Goal: Information Seeking & Learning: Check status

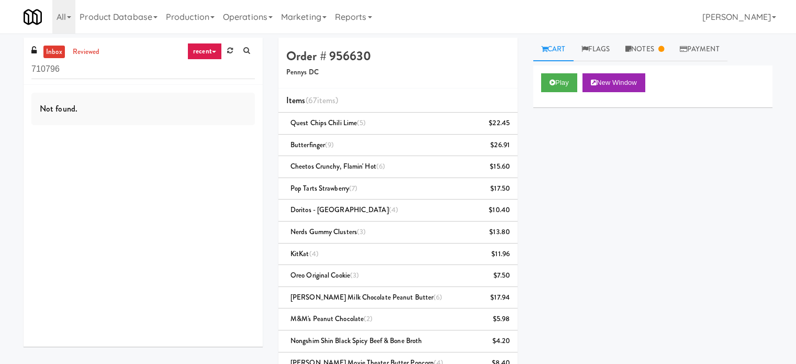
scroll to position [356, 0]
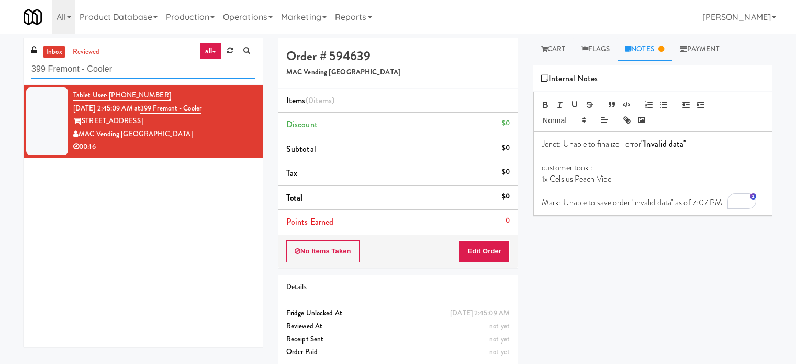
click at [139, 65] on input "399 Fremont - Cooler" at bounding box center [143, 69] width 224 height 19
drag, startPoint x: 139, startPoint y: 65, endPoint x: 161, endPoint y: 60, distance: 22.0
click at [139, 65] on input "399 Fremont - Cooler" at bounding box center [143, 69] width 224 height 19
click at [79, 50] on link "reviewed" at bounding box center [86, 52] width 32 height 13
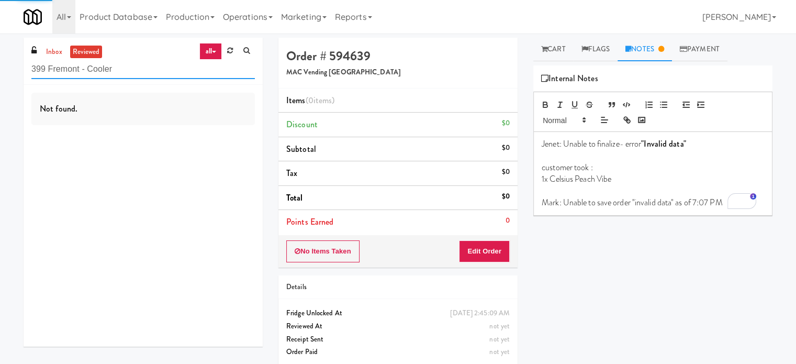
click at [133, 74] on input "399 Fremont - Cooler" at bounding box center [143, 69] width 224 height 19
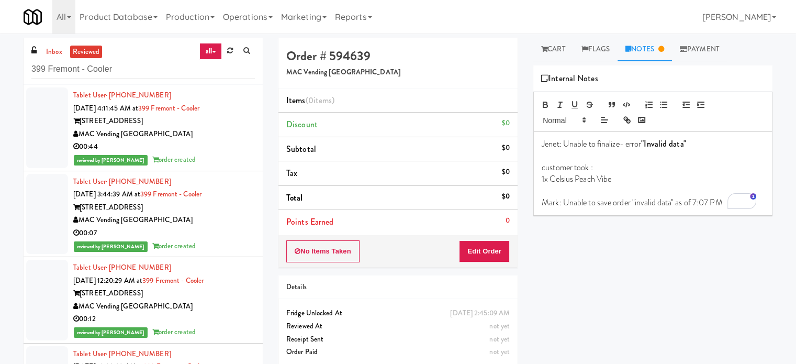
click at [180, 144] on div "00:44" at bounding box center [164, 146] width 182 height 13
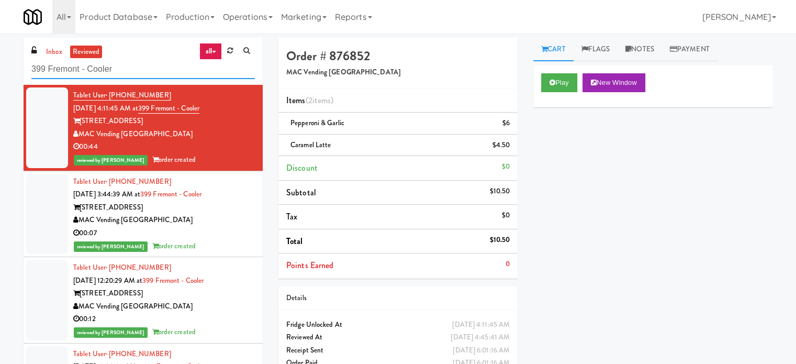
click at [137, 69] on input "399 Fremont - Cooler" at bounding box center [143, 69] width 224 height 19
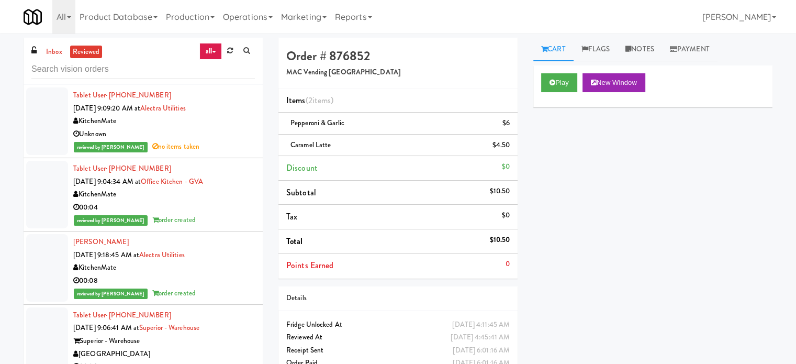
click at [205, 136] on div "Unknown" at bounding box center [164, 134] width 182 height 13
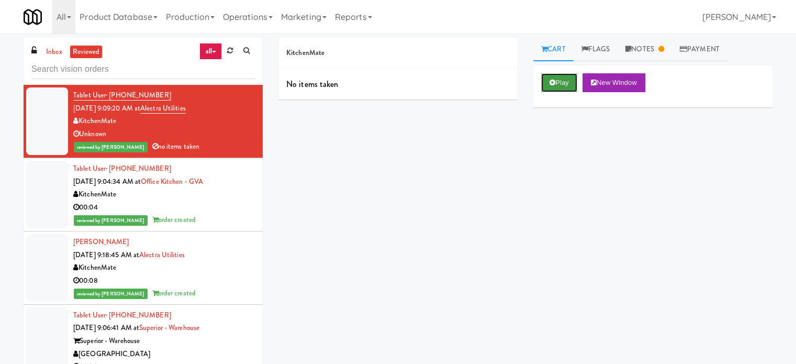
click at [555, 79] on icon at bounding box center [553, 82] width 6 height 7
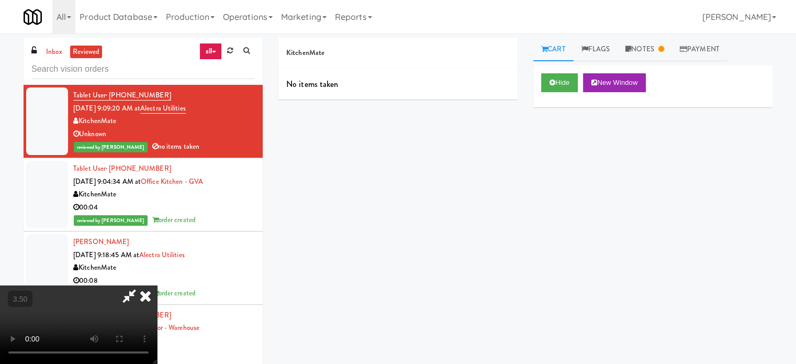
click at [157, 285] on icon at bounding box center [145, 295] width 23 height 21
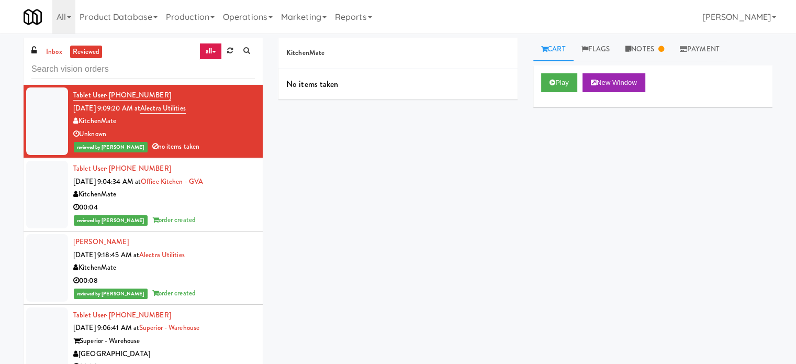
click at [184, 210] on div "00:04" at bounding box center [164, 207] width 182 height 13
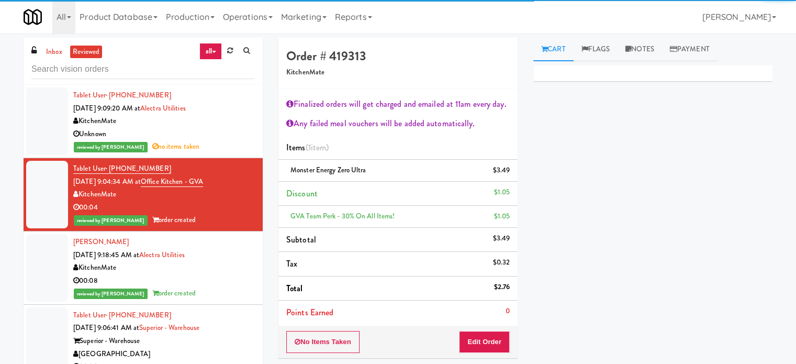
click at [236, 283] on div "00:08" at bounding box center [164, 280] width 182 height 13
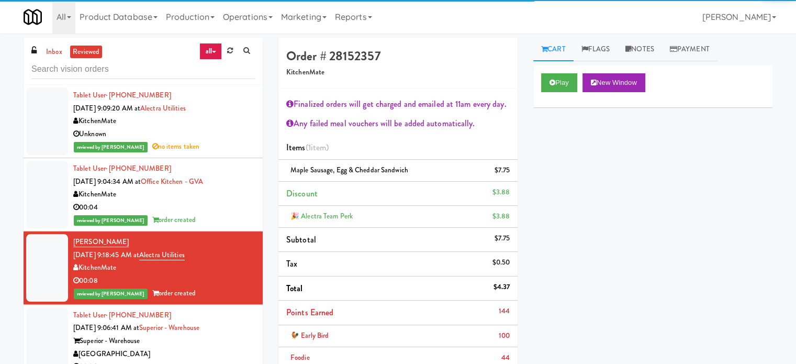
click at [232, 330] on div "Tablet User · (570) 360-0211 [DATE] 9:06:41 AM at [GEOGRAPHIC_DATA] 00:26 revie…" at bounding box center [164, 347] width 182 height 77
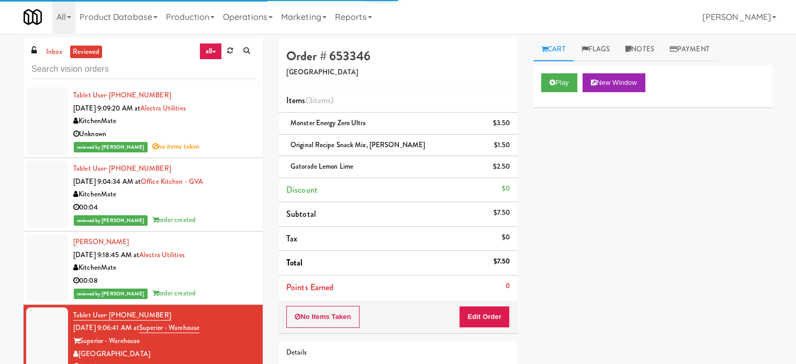
scroll to position [524, 0]
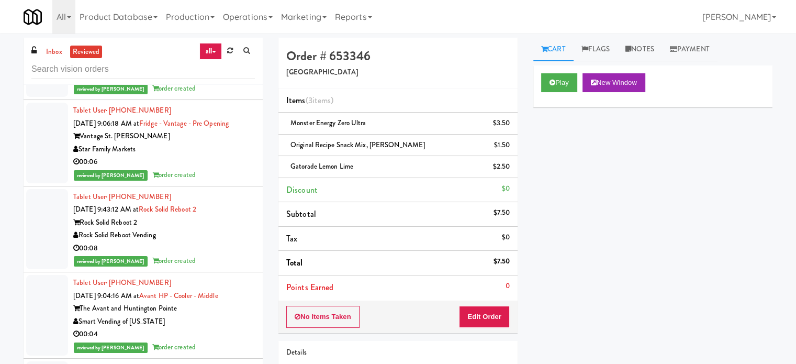
click at [229, 162] on div "00:06" at bounding box center [164, 162] width 182 height 13
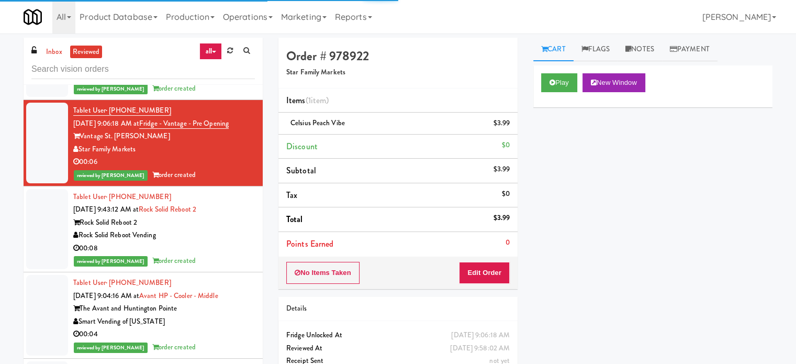
click at [234, 231] on div "Rock Solid Reboot Vending" at bounding box center [164, 235] width 182 height 13
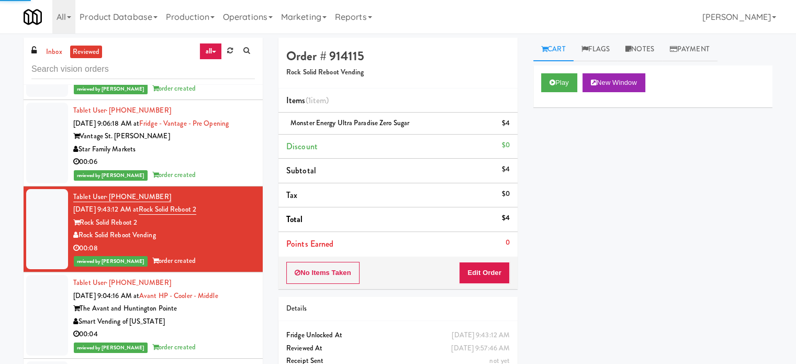
click at [235, 324] on div "Smart Vending of [US_STATE]" at bounding box center [164, 321] width 182 height 13
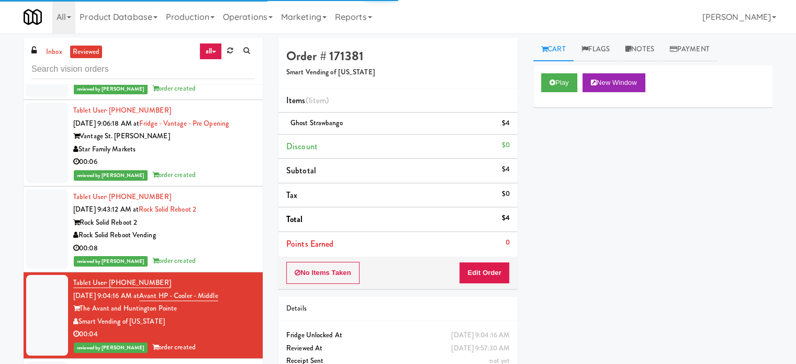
scroll to position [785, 0]
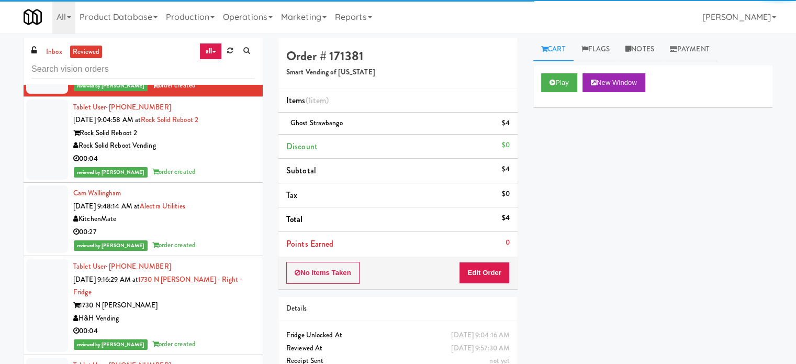
click at [237, 163] on div "00:04" at bounding box center [164, 158] width 182 height 13
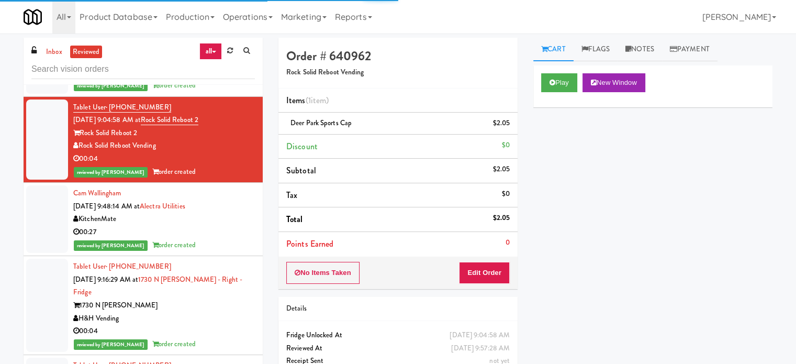
click at [231, 225] on div "Cam Wallingham [DATE] 9:48:14 AM at Alectra Utilities KitchenMate 00:27 reviewe…" at bounding box center [164, 219] width 182 height 64
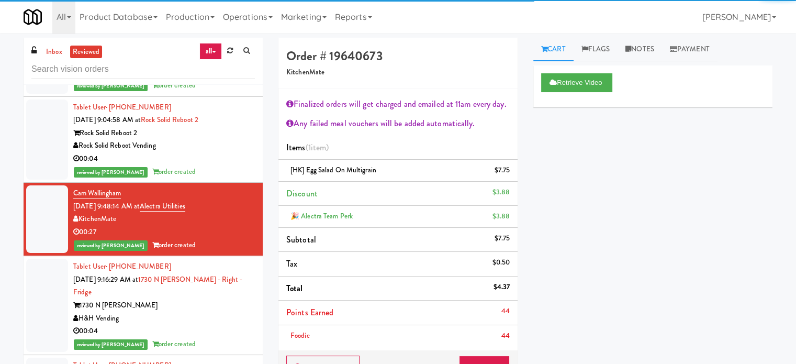
click at [236, 299] on div "1730 N [PERSON_NAME]" at bounding box center [164, 305] width 182 height 13
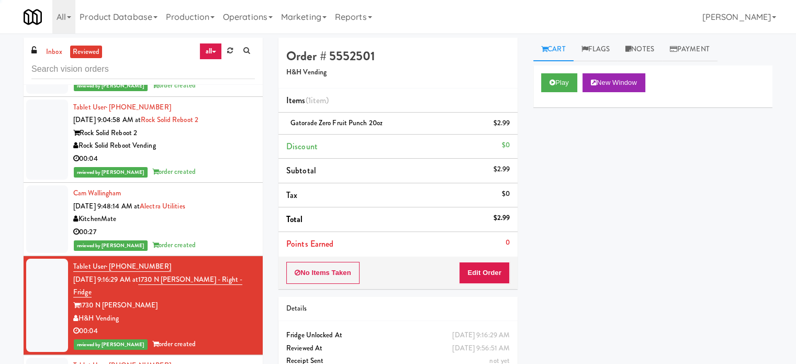
scroll to position [1047, 0]
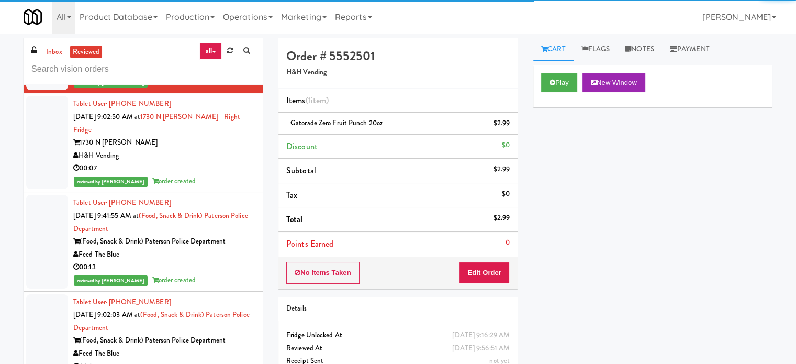
click at [223, 162] on div "00:07" at bounding box center [164, 168] width 182 height 13
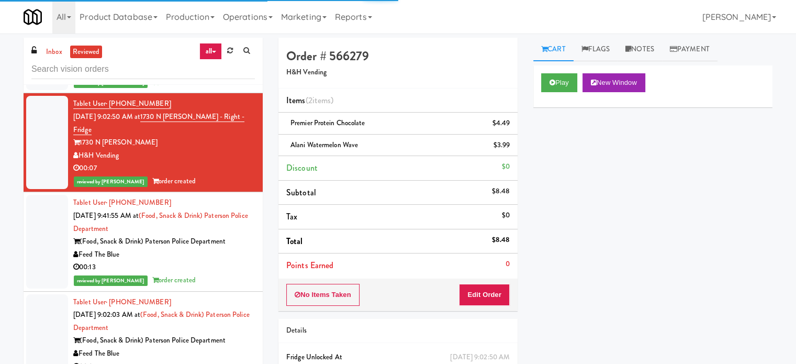
drag, startPoint x: 216, startPoint y: 244, endPoint x: 224, endPoint y: 293, distance: 49.8
click at [217, 261] on div "00:13" at bounding box center [164, 267] width 182 height 13
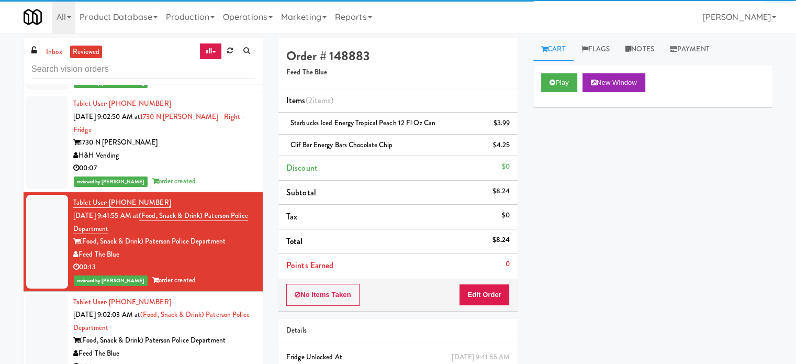
click at [215, 360] on div "00:24" at bounding box center [164, 366] width 182 height 13
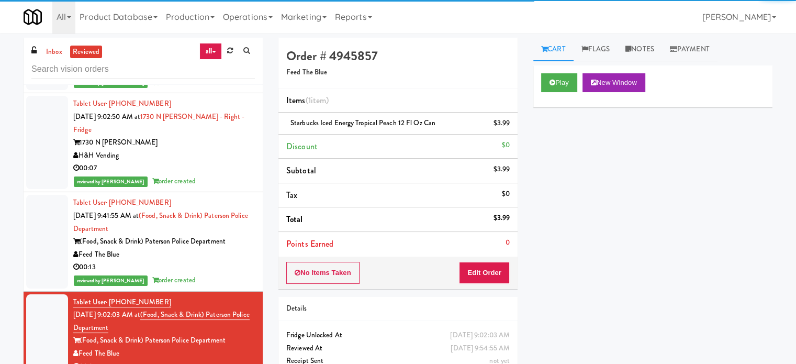
scroll to position [1309, 0]
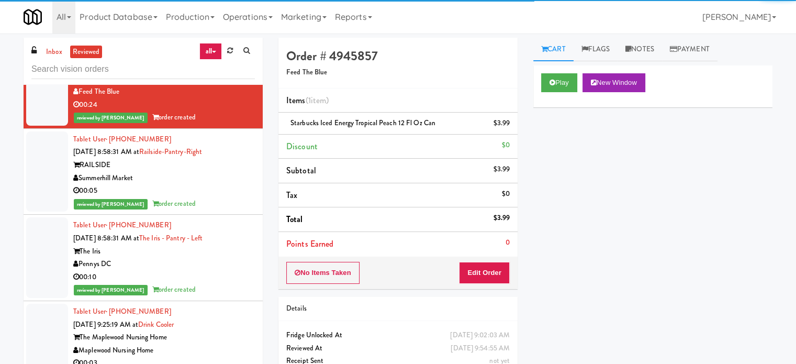
click at [239, 197] on div "reviewed by [PERSON_NAME] L order created" at bounding box center [164, 203] width 182 height 13
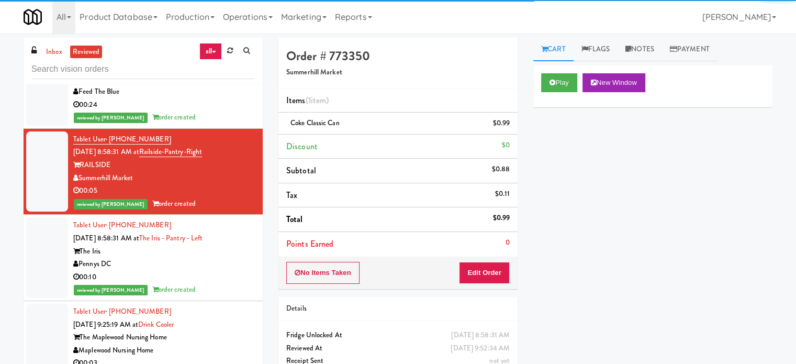
click at [235, 271] on div "00:10" at bounding box center [164, 277] width 182 height 13
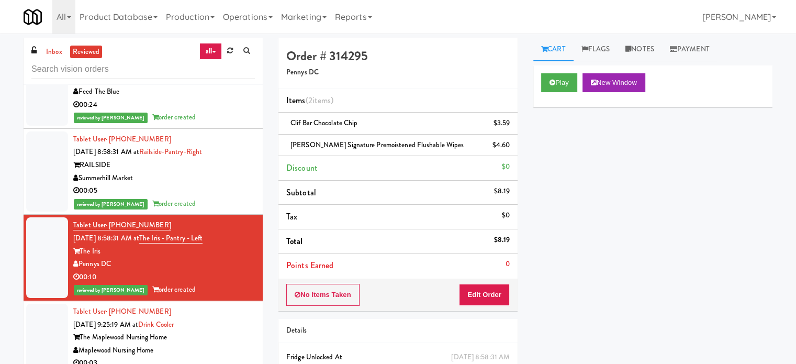
click at [224, 344] on div "Maplewood Nursing Home" at bounding box center [164, 350] width 182 height 13
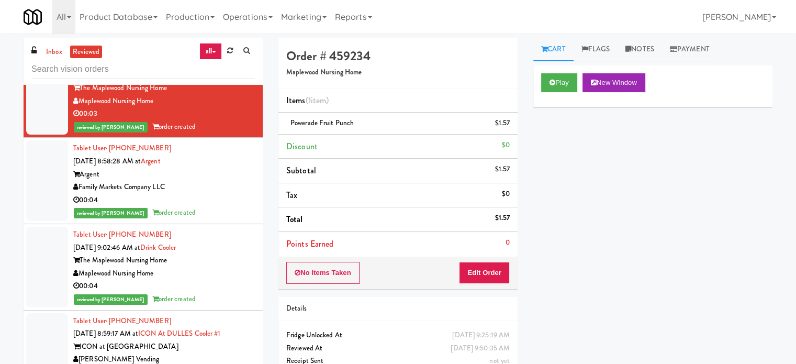
scroll to position [1571, 0]
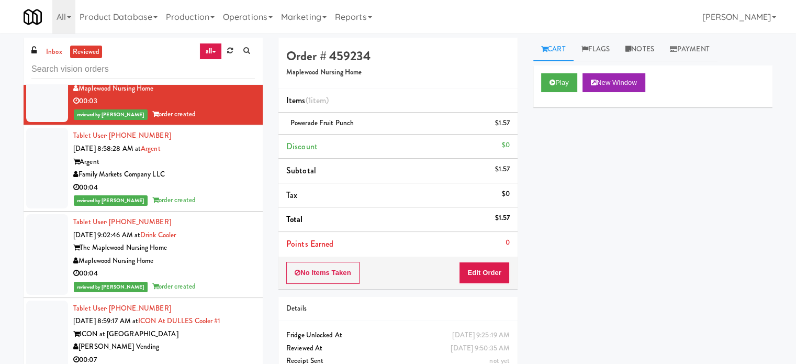
click at [209, 142] on div "Tablet User · (301) 747-5197 [DATE] 8:58:28 AM at Argent Argent Family Markets …" at bounding box center [164, 167] width 182 height 77
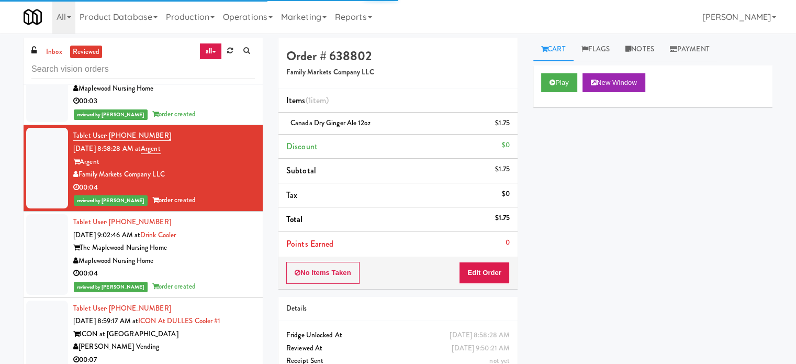
click at [224, 241] on div "The Maplewood Nursing Home" at bounding box center [164, 247] width 182 height 13
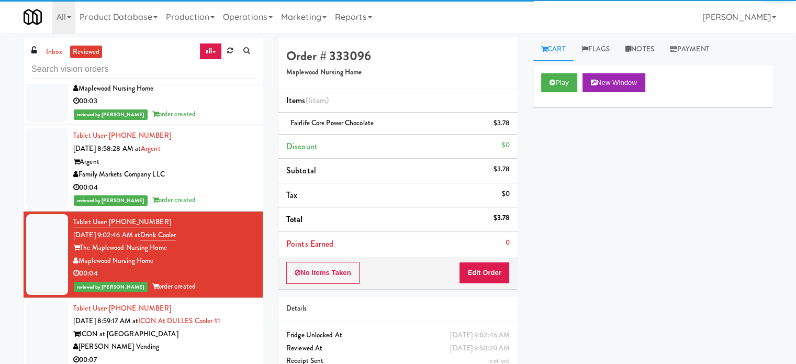
click at [223, 328] on div "ICON at [GEOGRAPHIC_DATA]" at bounding box center [164, 334] width 182 height 13
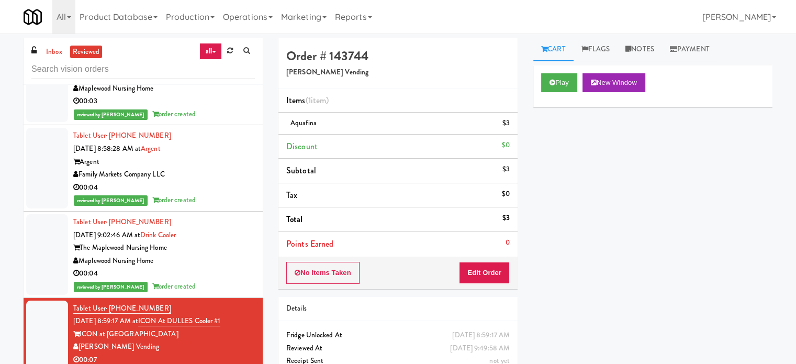
click at [231, 240] on div "Tablet User · (479) 388-8667 [DATE] 9:02:46 AM at Drink Cooler The Maplewood Nu…" at bounding box center [164, 254] width 182 height 77
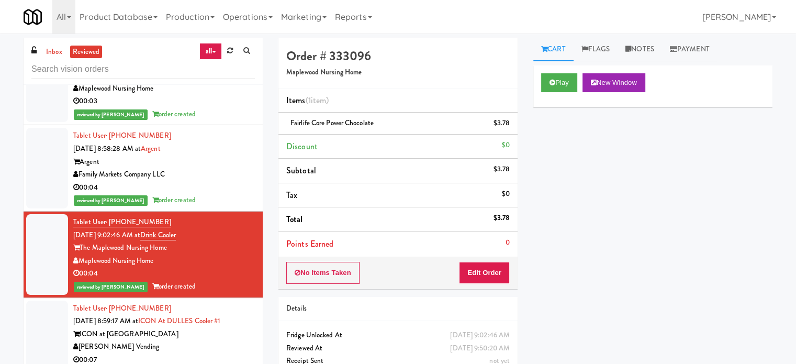
click at [218, 340] on div "[PERSON_NAME] Vending" at bounding box center [164, 346] width 182 height 13
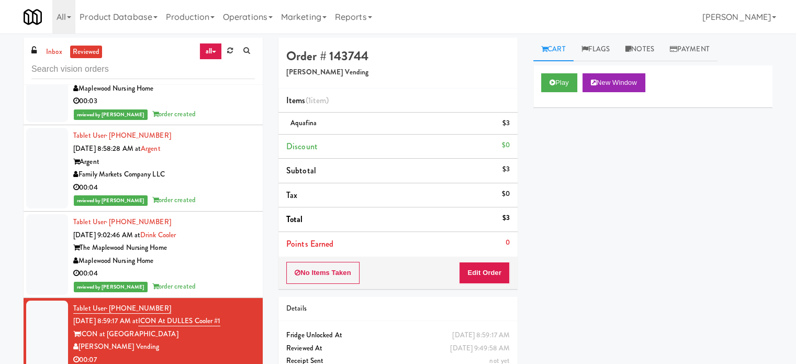
scroll to position [1833, 0]
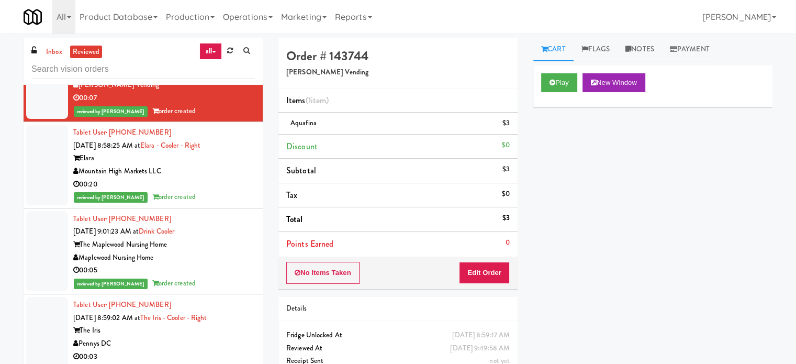
click at [212, 139] on div "Tablet User · (814) 397-2993 [DATE] 8:58:25 AM at Elara - Cooler - Right Elara …" at bounding box center [164, 164] width 182 height 77
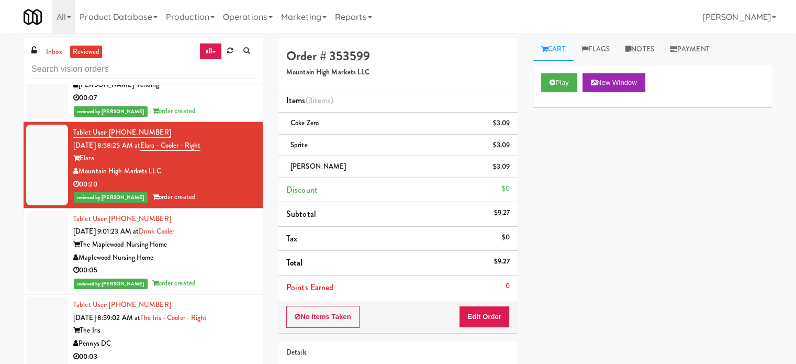
click at [242, 251] on div "Maplewood Nursing Home" at bounding box center [164, 257] width 182 height 13
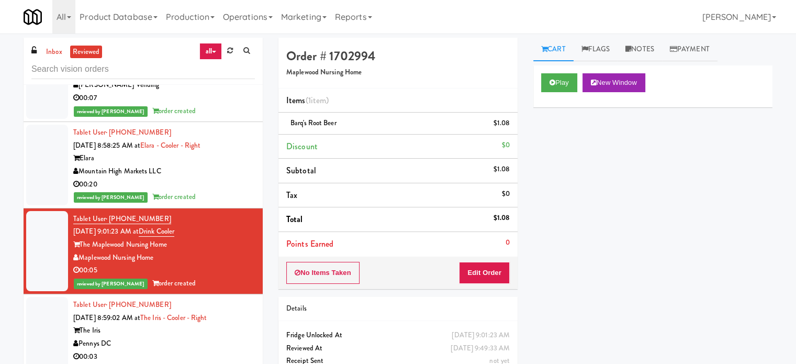
click at [186, 325] on div "Tablet User · (978) 493-2096 [DATE] 8:59:02 AM at The Iris - Cooler - Right The…" at bounding box center [164, 336] width 182 height 77
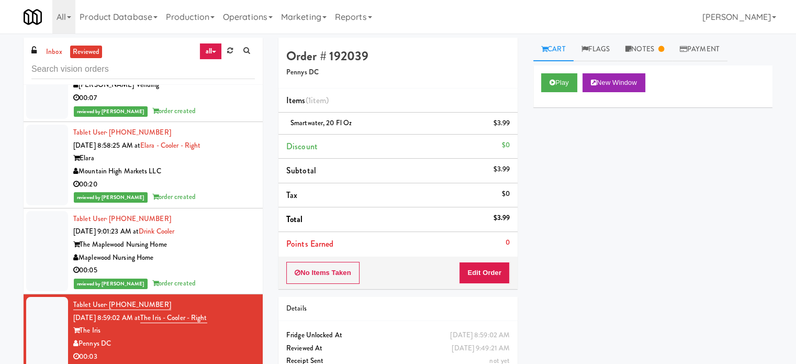
scroll to position [2094, 0]
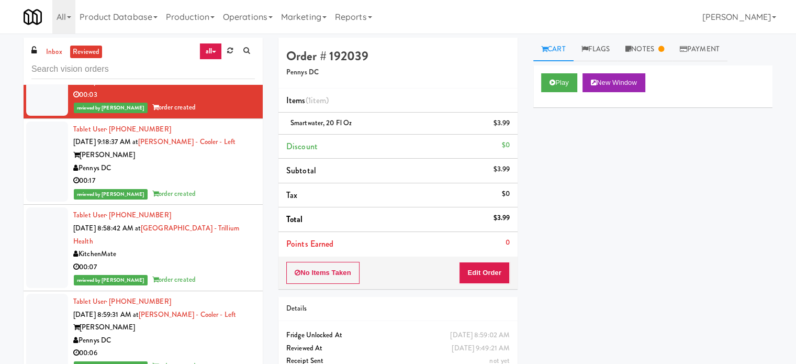
click at [207, 187] on div "reviewed by [PERSON_NAME] A order created" at bounding box center [164, 193] width 182 height 13
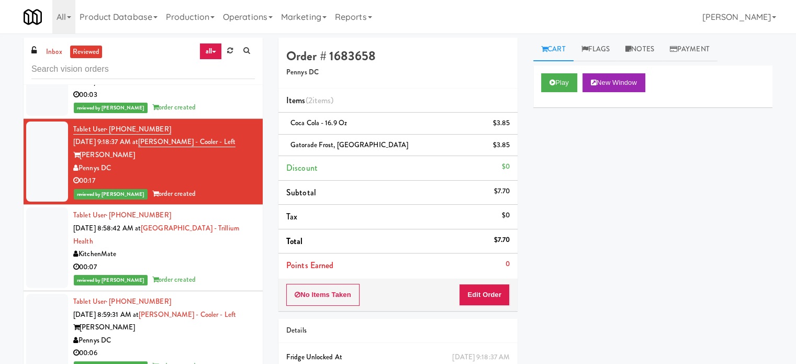
click at [230, 261] on div "00:07" at bounding box center [164, 267] width 182 height 13
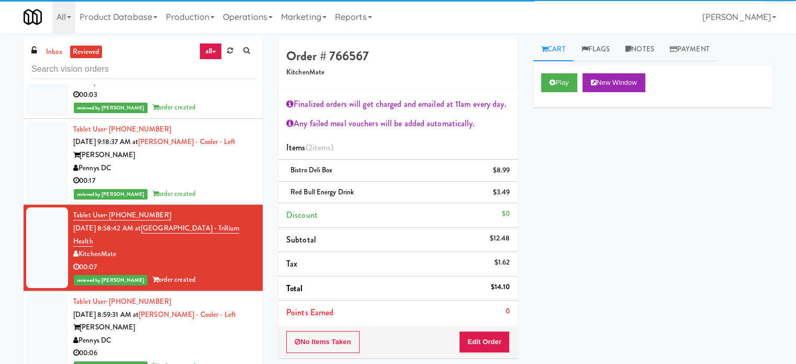
click at [197, 347] on div "00:06" at bounding box center [164, 353] width 182 height 13
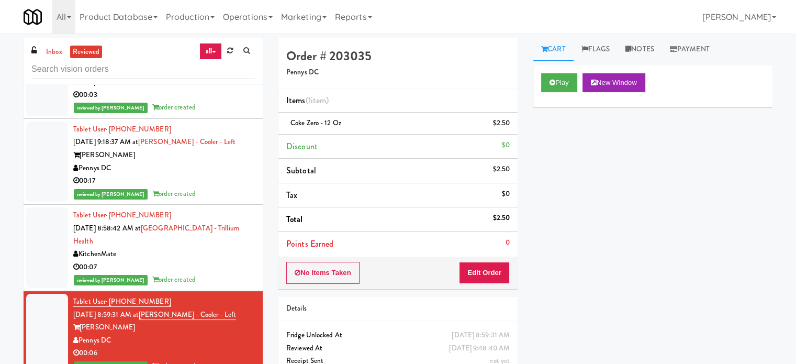
scroll to position [2356, 0]
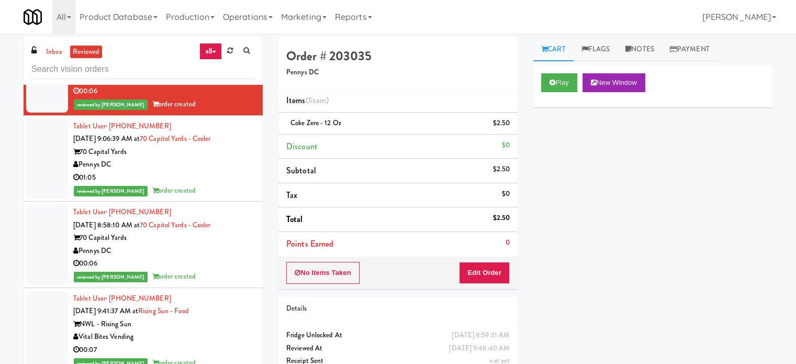
click at [202, 184] on div "reviewed by [PERSON_NAME] A order created" at bounding box center [164, 190] width 182 height 13
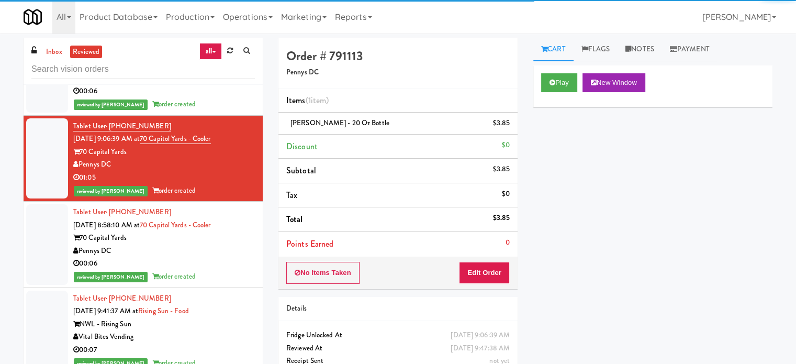
click at [216, 257] on div "00:06" at bounding box center [164, 263] width 182 height 13
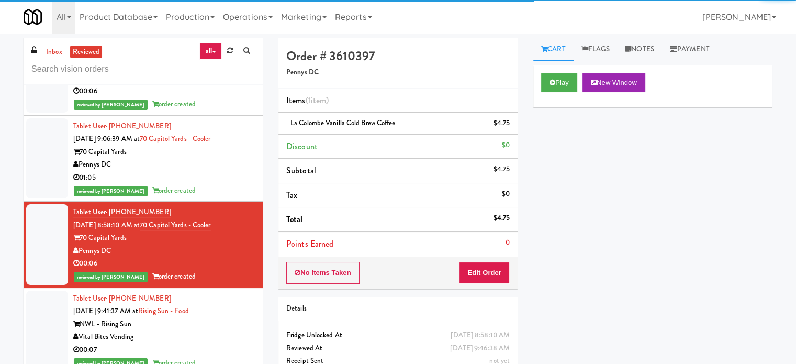
click at [210, 343] on div "00:07" at bounding box center [164, 349] width 182 height 13
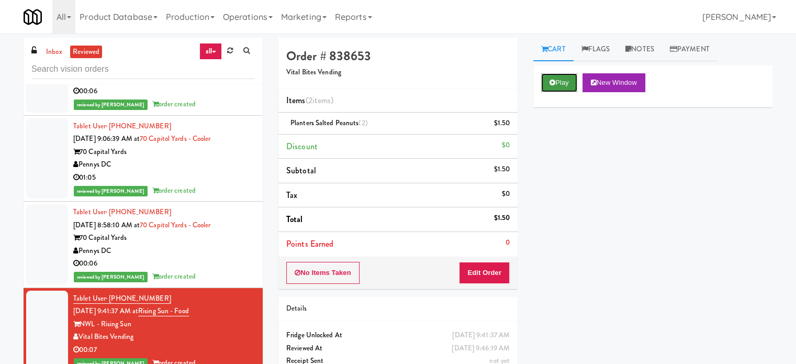
click at [568, 81] on button "Play" at bounding box center [559, 82] width 36 height 19
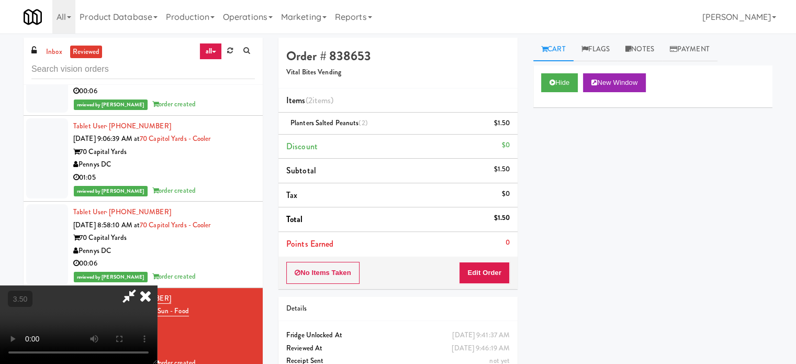
click at [157, 285] on video at bounding box center [78, 324] width 157 height 79
drag, startPoint x: 324, startPoint y: 253, endPoint x: 327, endPoint y: 249, distance: 5.7
click at [157, 285] on video at bounding box center [78, 324] width 157 height 79
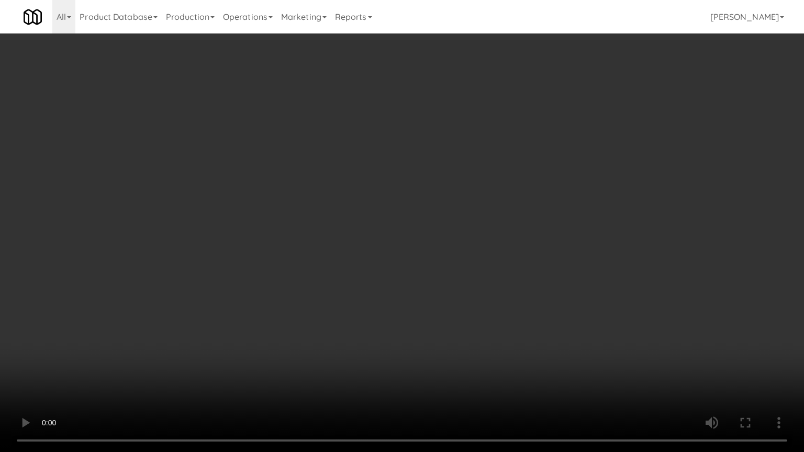
click at [338, 253] on video at bounding box center [402, 226] width 804 height 452
click at [415, 214] on video at bounding box center [402, 226] width 804 height 452
click at [415, 216] on video at bounding box center [402, 226] width 804 height 452
click at [424, 217] on video at bounding box center [402, 226] width 804 height 452
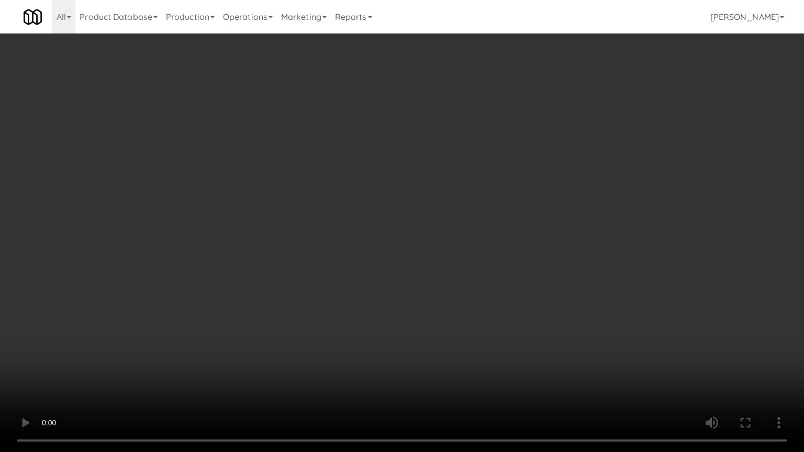
click at [450, 221] on video at bounding box center [402, 226] width 804 height 452
click at [245, 361] on video at bounding box center [402, 226] width 804 height 452
click at [334, 276] on video at bounding box center [402, 226] width 804 height 452
drag, startPoint x: 335, startPoint y: 276, endPoint x: 334, endPoint y: 268, distance: 8.4
click at [335, 275] on video at bounding box center [402, 226] width 804 height 452
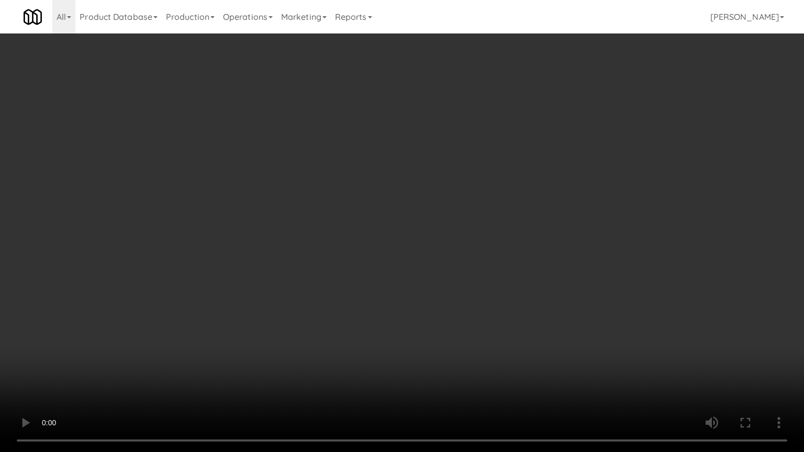
click at [334, 267] on video at bounding box center [402, 226] width 804 height 452
click at [334, 268] on video at bounding box center [402, 226] width 804 height 452
click at [426, 288] on video at bounding box center [402, 226] width 804 height 452
click at [392, 293] on video at bounding box center [402, 226] width 804 height 452
click at [449, 296] on video at bounding box center [402, 226] width 804 height 452
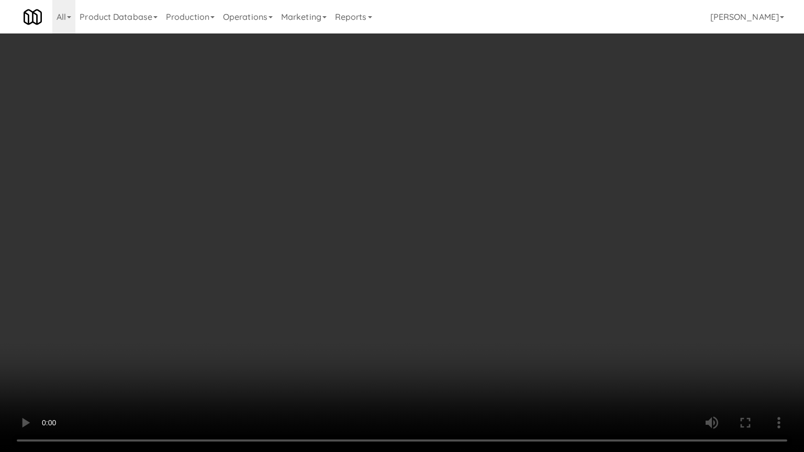
click at [406, 299] on video at bounding box center [402, 226] width 804 height 452
click at [472, 305] on video at bounding box center [402, 226] width 804 height 452
click at [412, 291] on video at bounding box center [402, 226] width 804 height 452
click at [463, 219] on video at bounding box center [402, 226] width 804 height 452
click at [467, 217] on video at bounding box center [402, 226] width 804 height 452
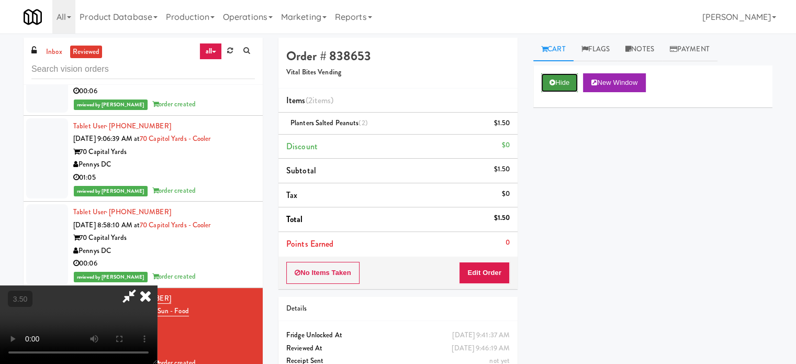
click at [567, 79] on button "Hide" at bounding box center [559, 82] width 37 height 19
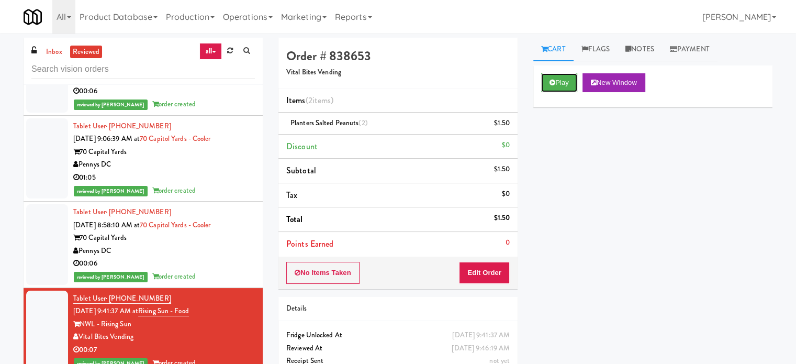
scroll to position [2618, 0]
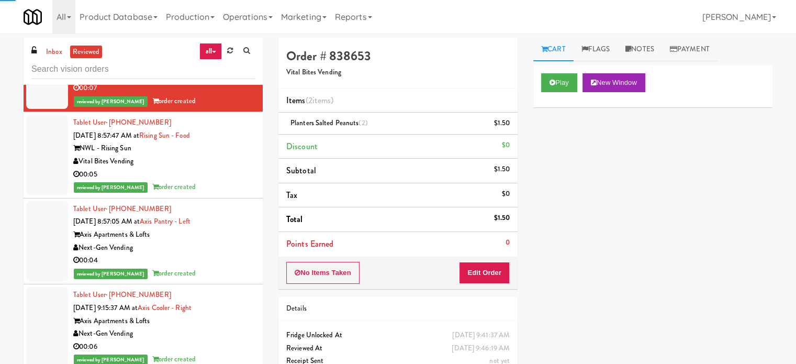
click at [230, 181] on div "reviewed by [PERSON_NAME] A order created" at bounding box center [164, 187] width 182 height 13
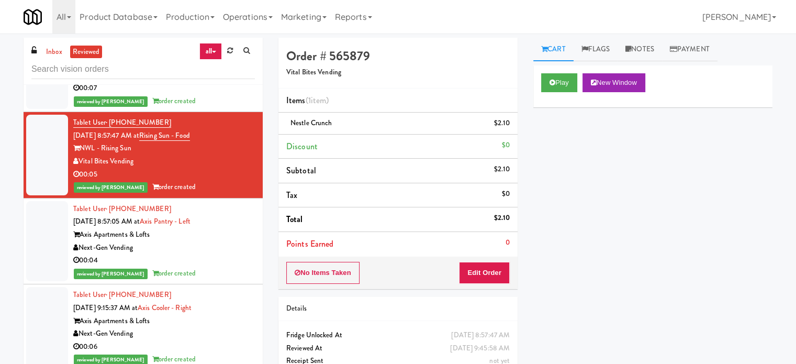
click at [230, 254] on div "00:04" at bounding box center [164, 260] width 182 height 13
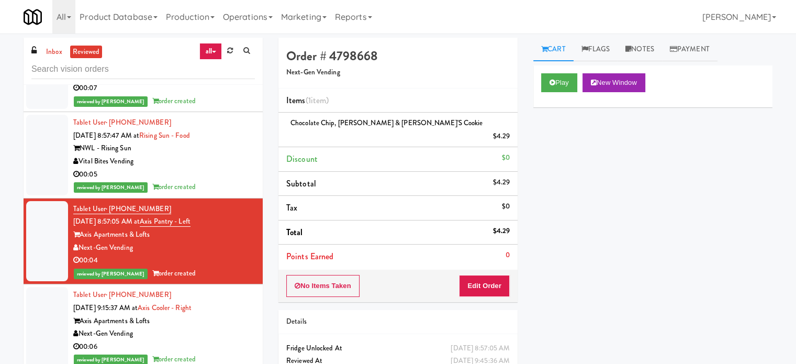
click at [230, 327] on div "Next-Gen Vending" at bounding box center [164, 333] width 182 height 13
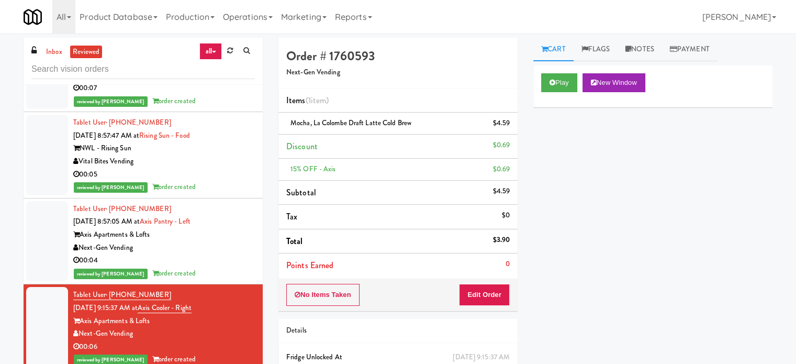
scroll to position [2880, 0]
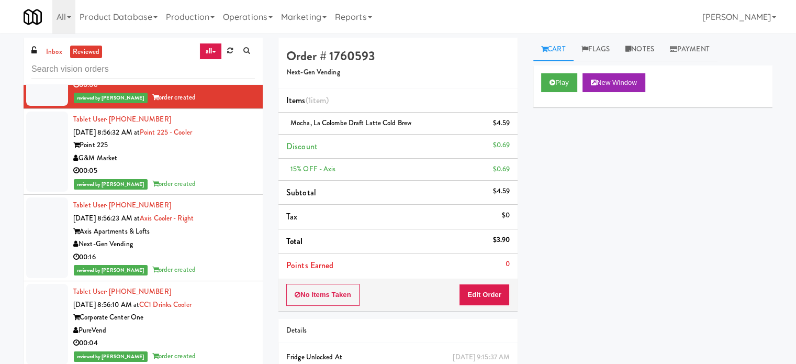
click at [213, 164] on div "00:05" at bounding box center [164, 170] width 182 height 13
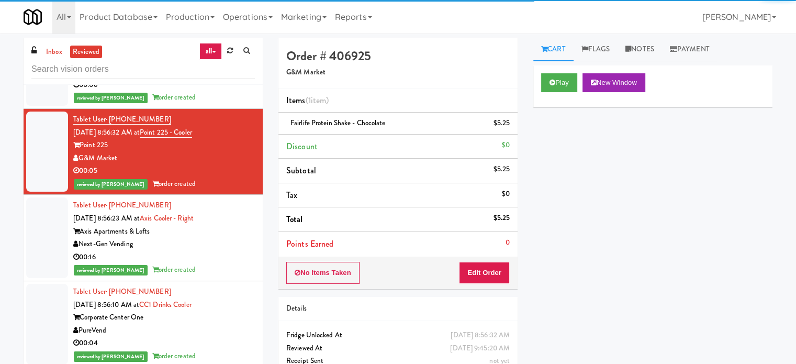
click at [220, 238] on div "Next-Gen Vending" at bounding box center [164, 244] width 182 height 13
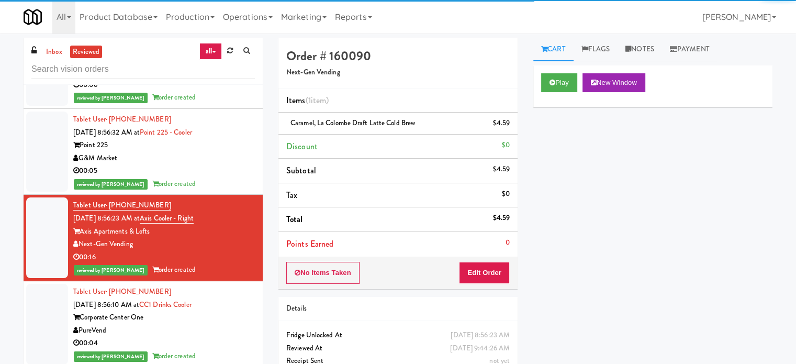
click at [216, 324] on div "PureVend" at bounding box center [164, 330] width 182 height 13
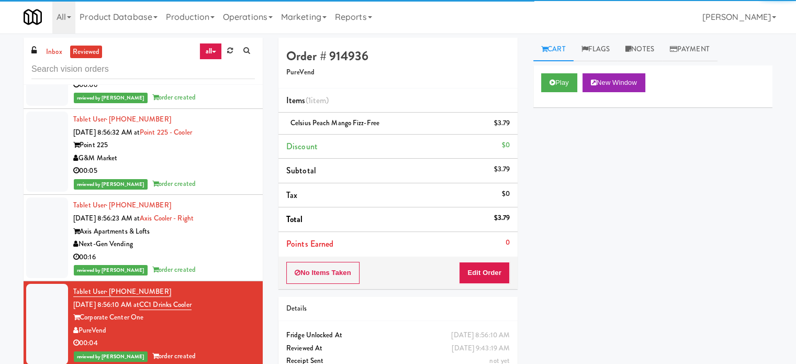
scroll to position [3142, 0]
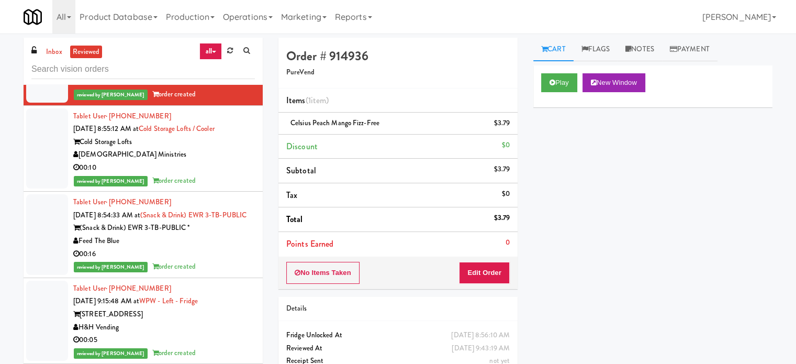
click at [205, 174] on div "reviewed by [PERSON_NAME] A order created" at bounding box center [164, 180] width 182 height 13
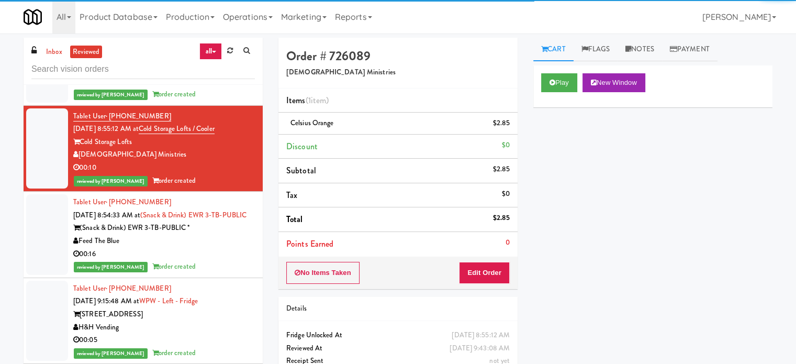
click at [199, 260] on div "reviewed by [PERSON_NAME] A order created" at bounding box center [164, 266] width 182 height 13
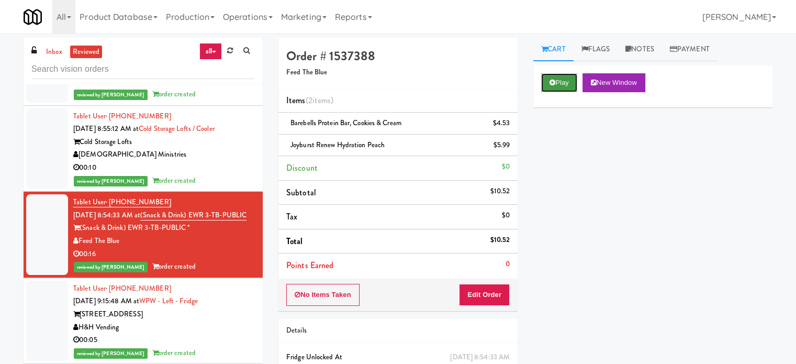
click at [573, 79] on button "Play" at bounding box center [559, 82] width 36 height 19
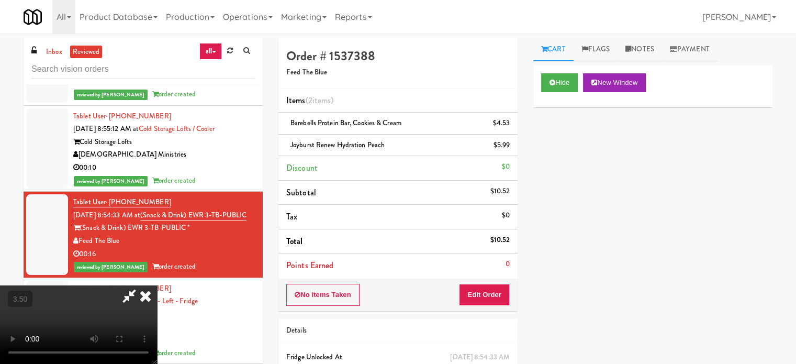
click at [157, 285] on video at bounding box center [78, 324] width 157 height 79
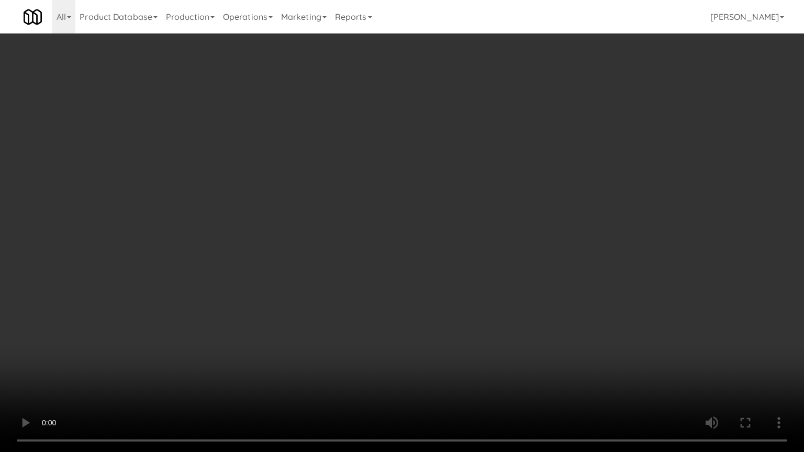
click at [304, 227] on video at bounding box center [402, 226] width 804 height 452
click at [317, 222] on video at bounding box center [402, 226] width 804 height 452
drag, startPoint x: 192, startPoint y: 363, endPoint x: 324, endPoint y: 245, distance: 176.5
click at [193, 360] on video at bounding box center [402, 226] width 804 height 452
click at [319, 246] on video at bounding box center [402, 226] width 804 height 452
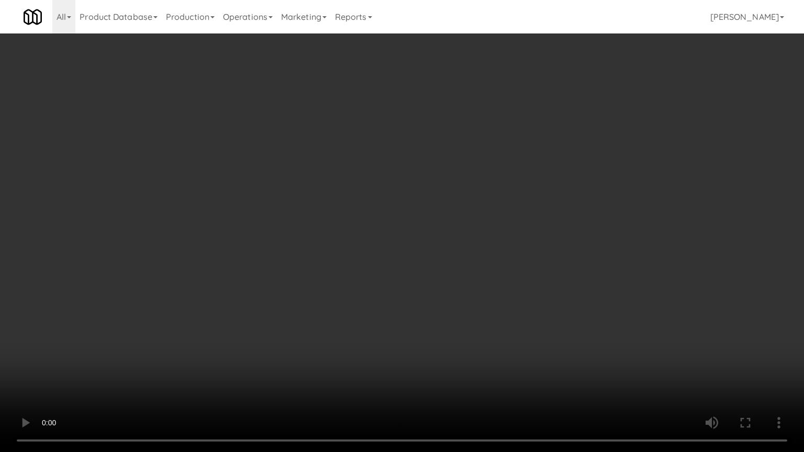
click at [325, 243] on video at bounding box center [402, 226] width 804 height 452
click at [326, 244] on video at bounding box center [402, 226] width 804 height 452
drag, startPoint x: 328, startPoint y: 244, endPoint x: 366, endPoint y: 236, distance: 38.6
click at [329, 244] on video at bounding box center [402, 226] width 804 height 452
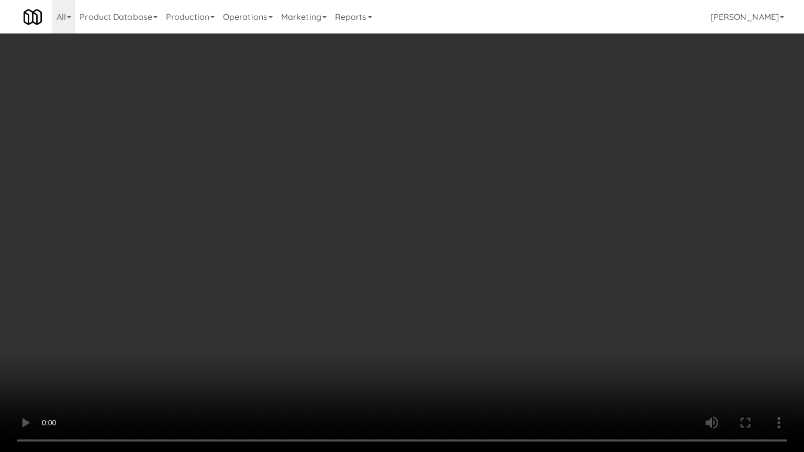
drag, startPoint x: 366, startPoint y: 236, endPoint x: 403, endPoint y: 137, distance: 105.7
click at [369, 235] on video at bounding box center [402, 226] width 804 height 452
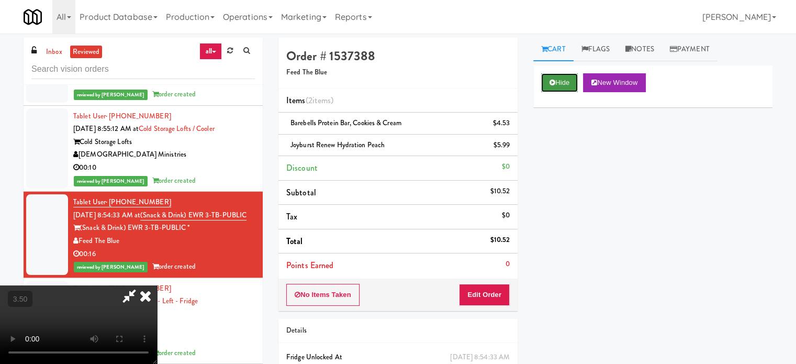
click at [563, 82] on button "Hide" at bounding box center [559, 82] width 37 height 19
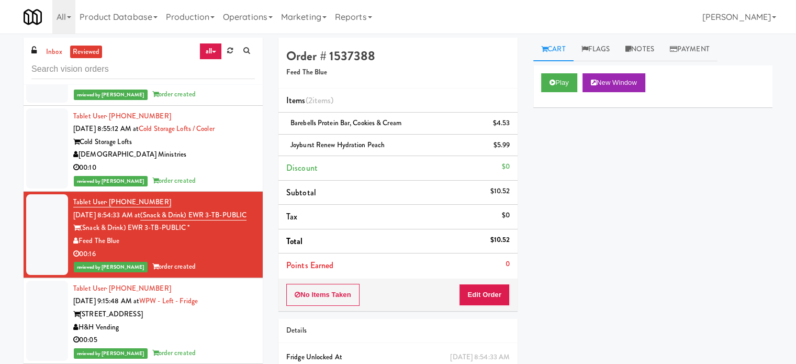
drag, startPoint x: 214, startPoint y: 331, endPoint x: 237, endPoint y: 301, distance: 37.4
click at [215, 347] on div "reviewed by [PERSON_NAME] E order created" at bounding box center [164, 353] width 182 height 13
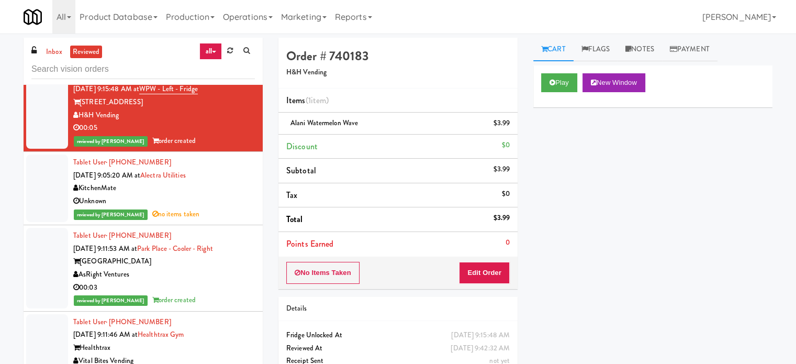
scroll to position [3403, 0]
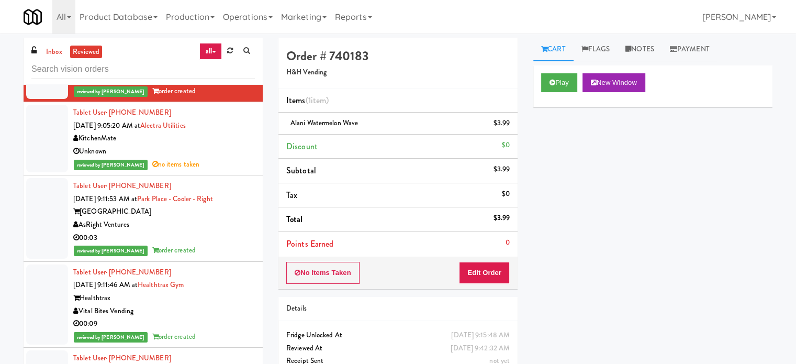
click at [220, 218] on div "AsRight Ventures" at bounding box center [164, 224] width 182 height 13
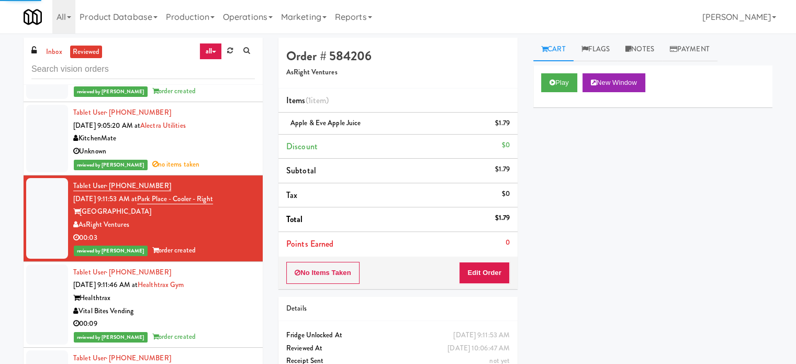
drag, startPoint x: 216, startPoint y: 293, endPoint x: 235, endPoint y: 273, distance: 27.4
click at [217, 305] on div "Vital Bites Vending" at bounding box center [164, 311] width 182 height 13
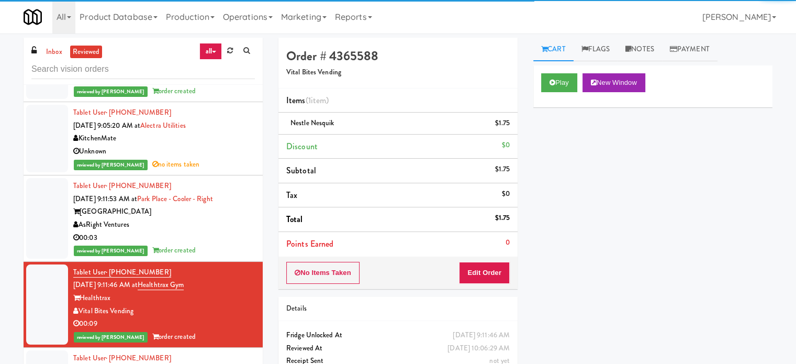
scroll to position [3665, 0]
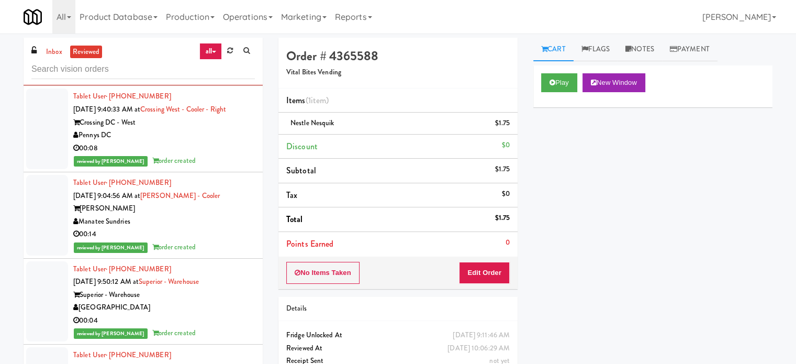
click at [225, 154] on div "reviewed by [PERSON_NAME] order created" at bounding box center [164, 160] width 182 height 13
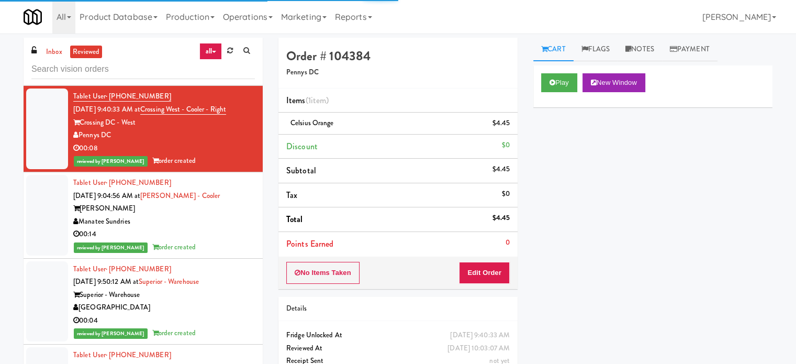
click at [221, 215] on div "Manatee Sundries" at bounding box center [164, 221] width 182 height 13
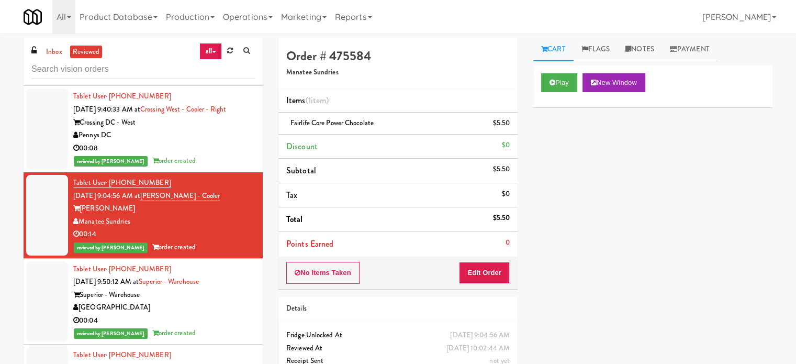
click at [224, 301] on div "[GEOGRAPHIC_DATA]" at bounding box center [164, 307] width 182 height 13
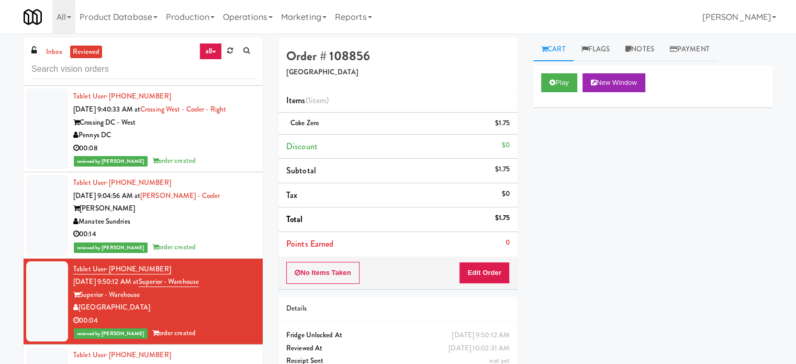
scroll to position [3927, 0]
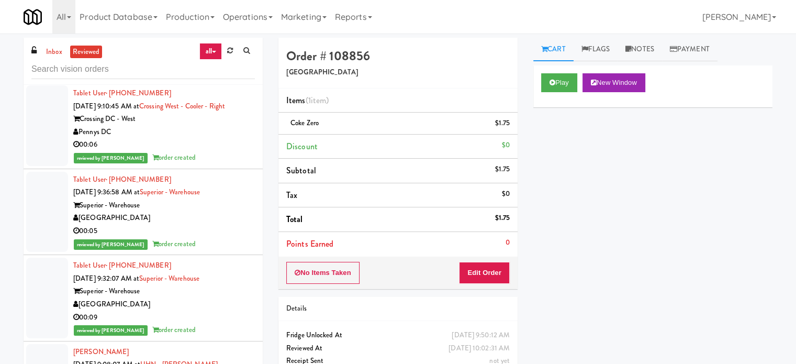
click at [226, 138] on div "00:06" at bounding box center [164, 144] width 182 height 13
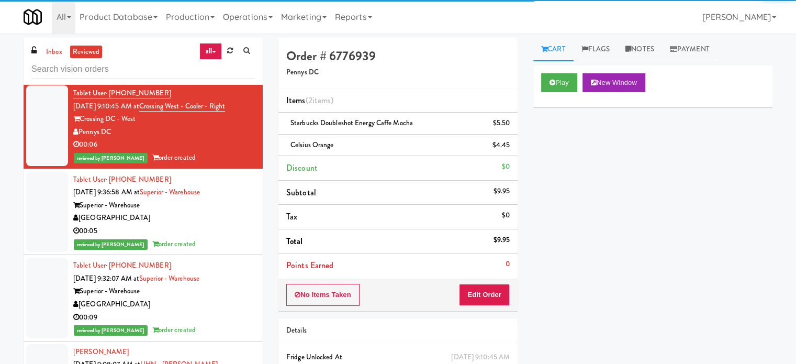
click at [227, 212] on div "[GEOGRAPHIC_DATA]" at bounding box center [164, 218] width 182 height 13
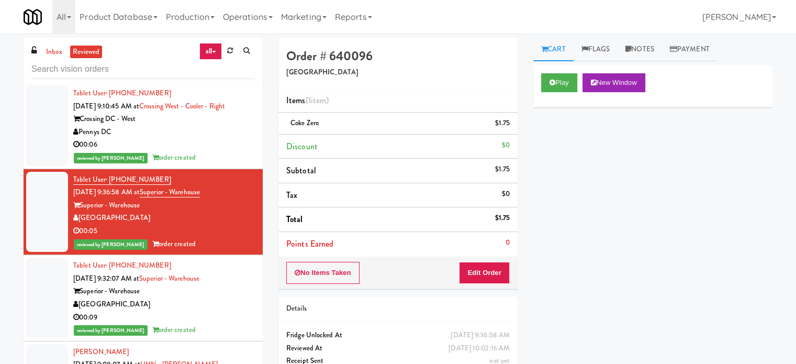
click at [217, 311] on div "00:09" at bounding box center [164, 317] width 182 height 13
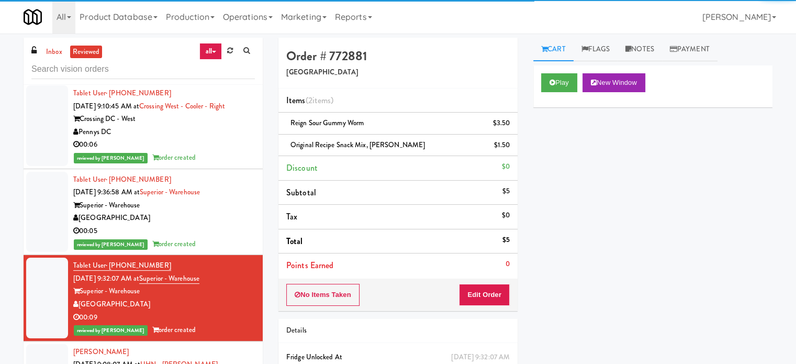
scroll to position [4189, 0]
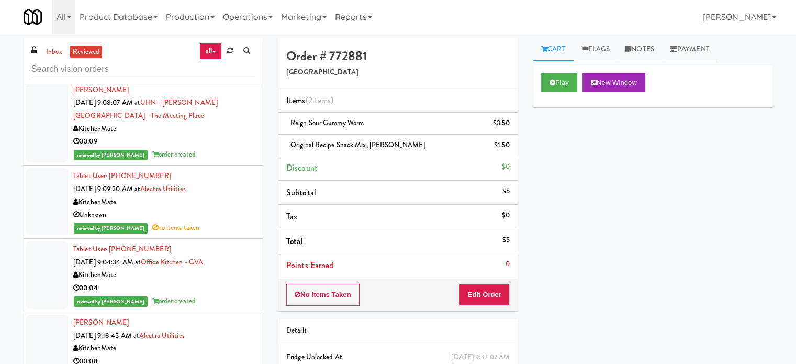
click at [218, 148] on div "reviewed by [PERSON_NAME] order created" at bounding box center [164, 154] width 182 height 13
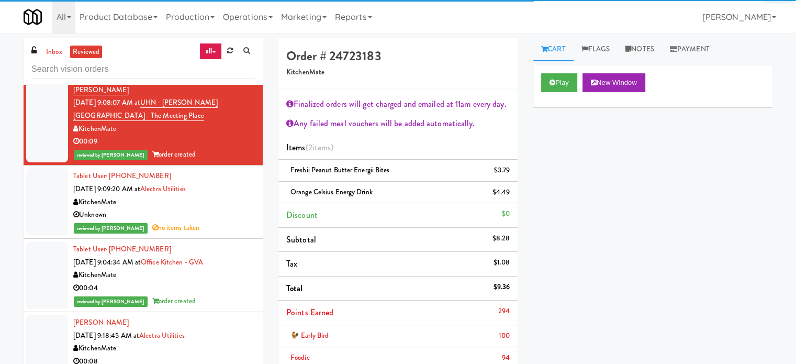
click at [222, 295] on div "reviewed by [PERSON_NAME] E order created" at bounding box center [164, 301] width 182 height 13
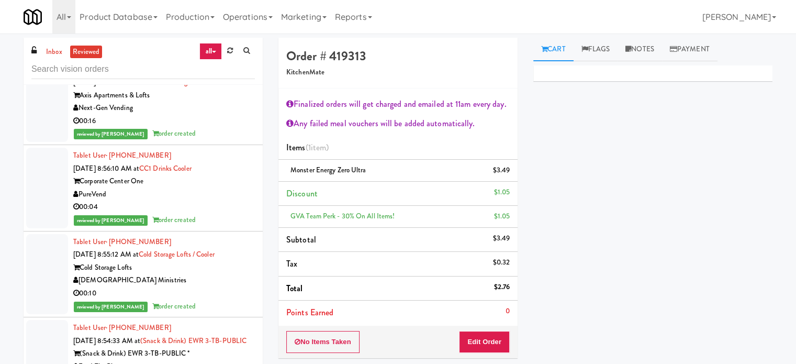
scroll to position [3728, 0]
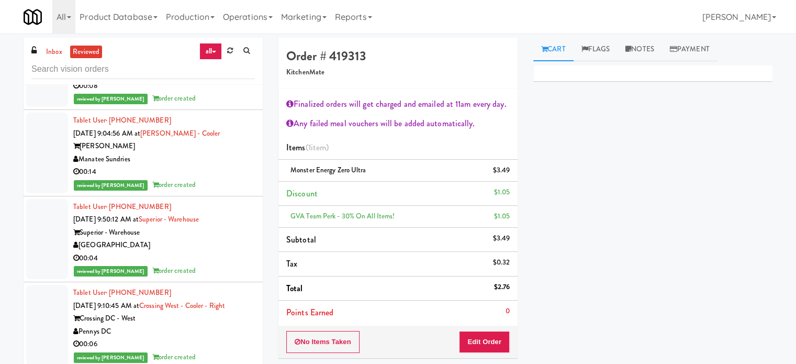
click at [223, 252] on div "00:04" at bounding box center [164, 258] width 182 height 13
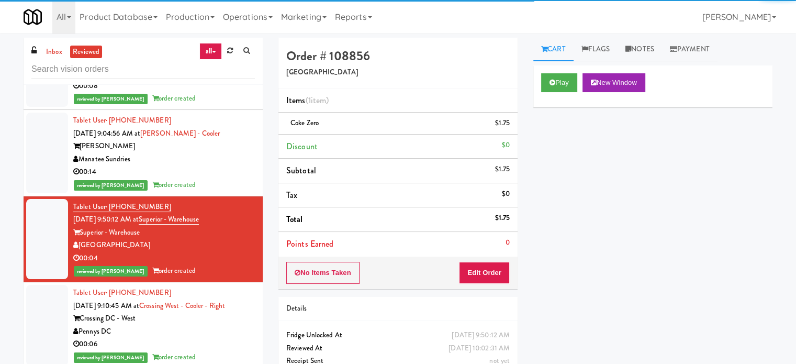
click at [232, 118] on div "Tablet User · (941) 755-5722 [DATE] 9:04:56 AM at [PERSON_NAME] - Cooler [PERSO…" at bounding box center [164, 152] width 182 height 77
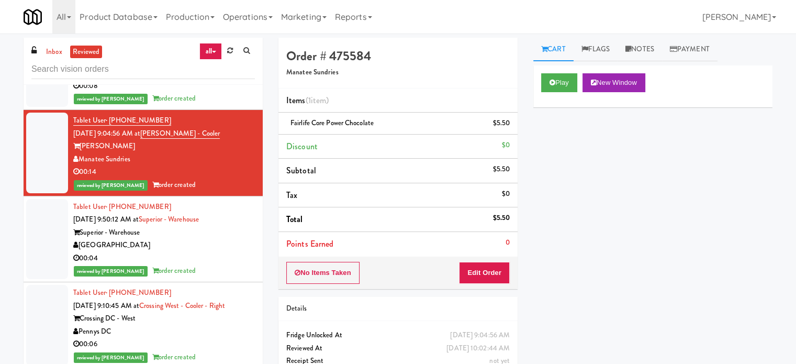
click at [226, 325] on div "Pennys DC" at bounding box center [164, 331] width 182 height 13
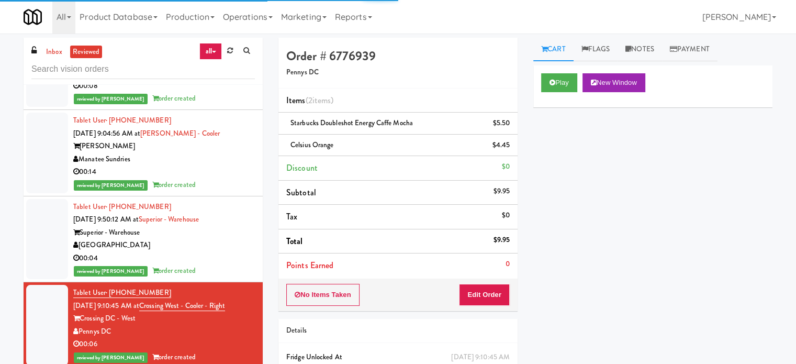
scroll to position [3989, 0]
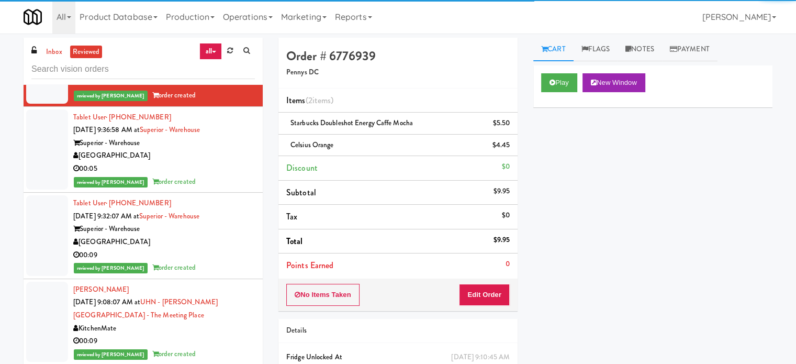
click at [201, 162] on div "00:05" at bounding box center [164, 168] width 182 height 13
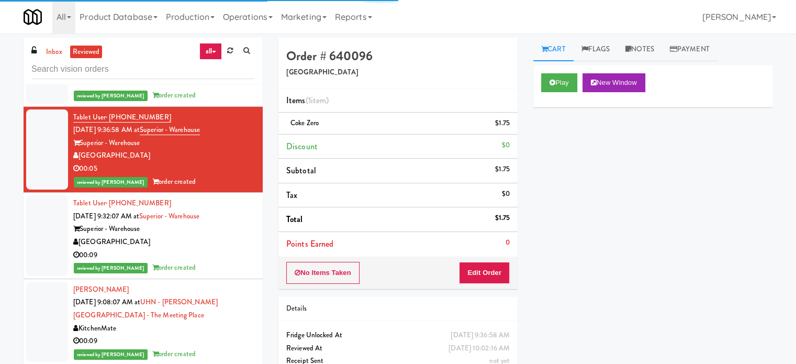
click at [203, 249] on div "00:09" at bounding box center [164, 255] width 182 height 13
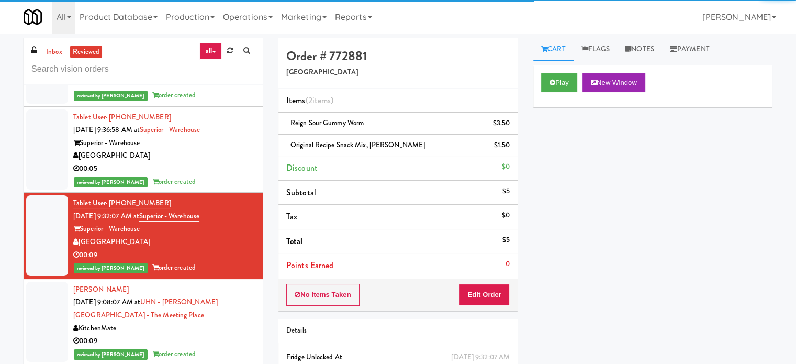
click at [212, 322] on div "KitchenMate" at bounding box center [164, 328] width 182 height 13
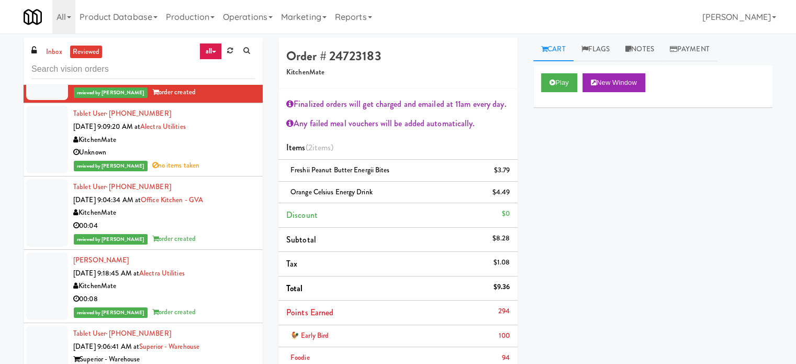
click at [214, 232] on div "reviewed by [PERSON_NAME] E order created" at bounding box center [164, 238] width 182 height 13
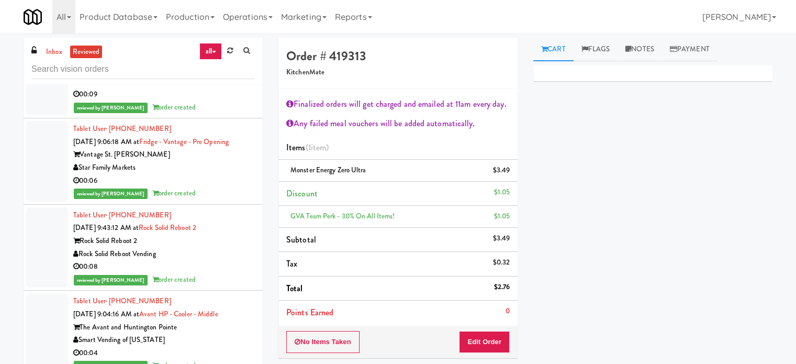
scroll to position [6346, 0]
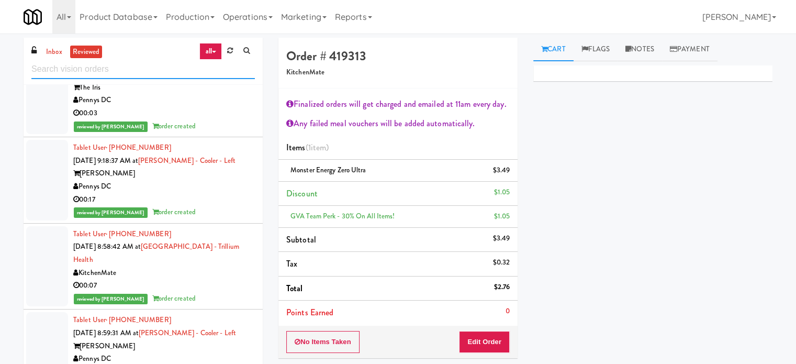
click at [138, 67] on input "text" at bounding box center [143, 69] width 224 height 19
paste input "The [PERSON_NAME] - Left"
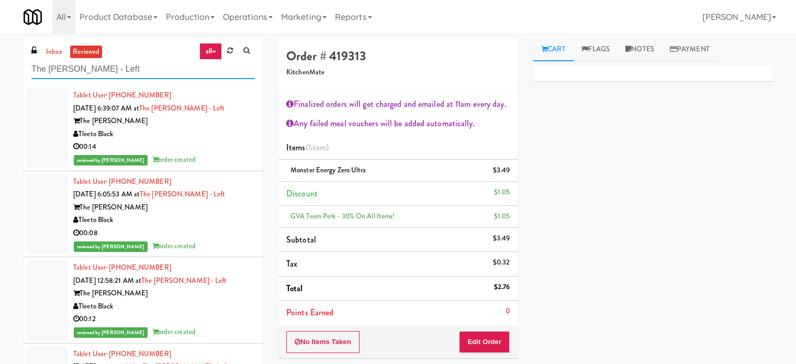
type input "The [PERSON_NAME] - Left"
click at [217, 135] on div "Tleeto Black" at bounding box center [164, 134] width 182 height 13
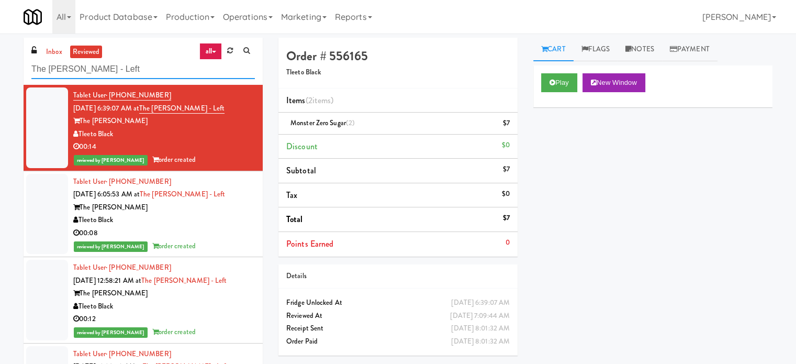
click at [149, 66] on input "The [PERSON_NAME] - Left" at bounding box center [143, 69] width 224 height 19
drag, startPoint x: 121, startPoint y: 121, endPoint x: 83, endPoint y: 120, distance: 38.8
click at [83, 120] on div "The [PERSON_NAME]" at bounding box center [164, 121] width 182 height 13
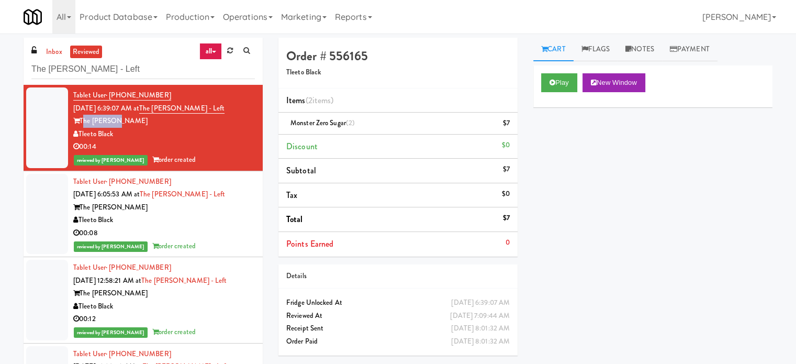
copy div "The [PERSON_NAME]"
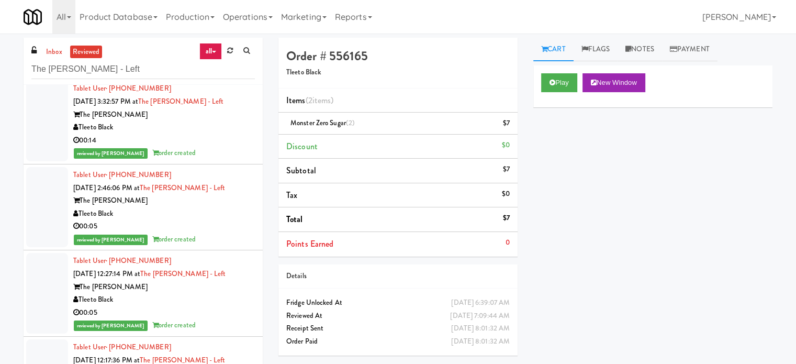
scroll to position [785, 0]
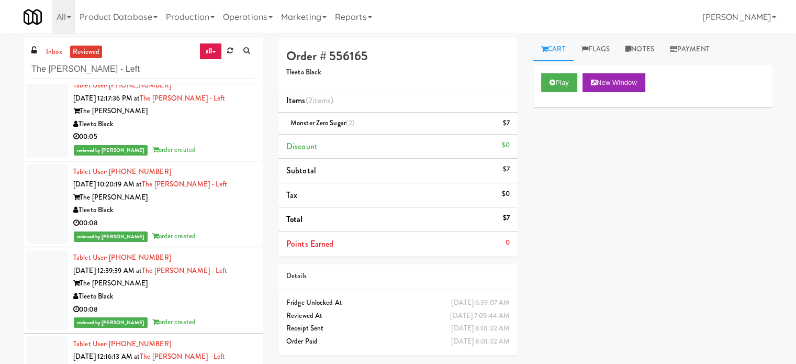
drag, startPoint x: 212, startPoint y: 219, endPoint x: 236, endPoint y: 212, distance: 25.8
click at [212, 219] on div "00:08" at bounding box center [164, 223] width 182 height 13
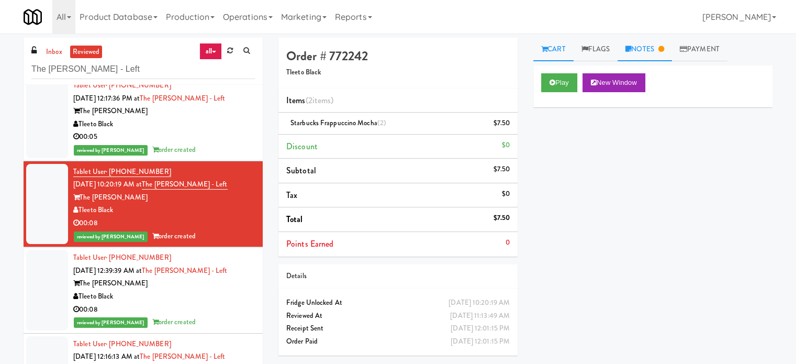
click at [655, 51] on link "Notes" at bounding box center [645, 50] width 54 height 24
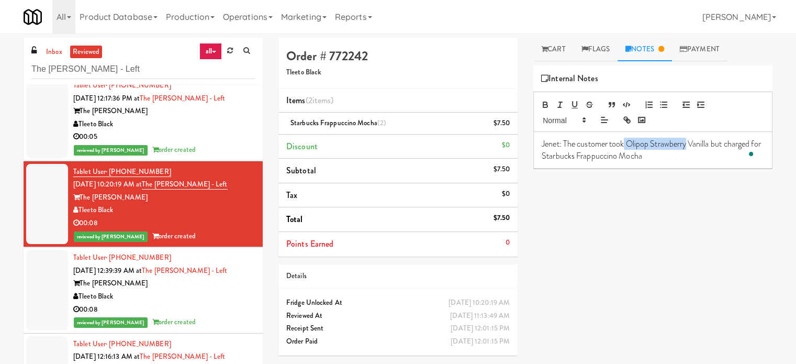
drag, startPoint x: 626, startPoint y: 141, endPoint x: 687, endPoint y: 140, distance: 61.3
click at [687, 140] on p "Jenet: The customer took Olipop Strawberry Vanilla but charged for Starbucks Fr…" at bounding box center [653, 150] width 223 height 24
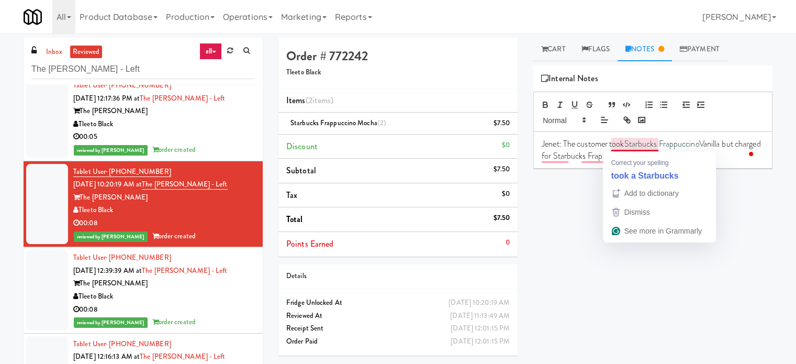
click at [624, 144] on p "Jenet: The customer took Starbucks Frappuccino Vanilla but charged for Starbuck…" at bounding box center [653, 150] width 223 height 24
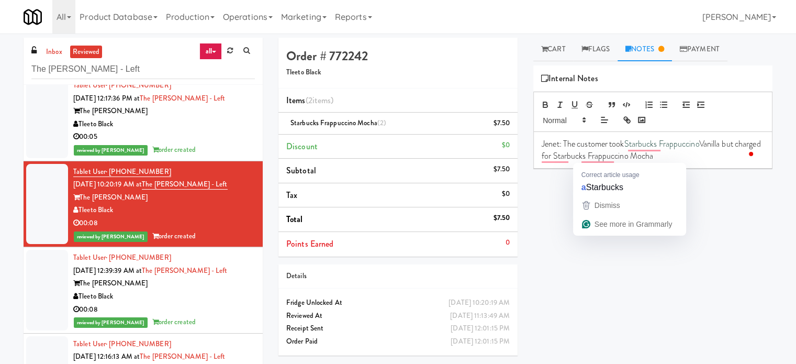
click at [709, 157] on p "Jenet: The customer took Starbucks Frappuccino Vanilla but charged for Starbuck…" at bounding box center [653, 150] width 223 height 24
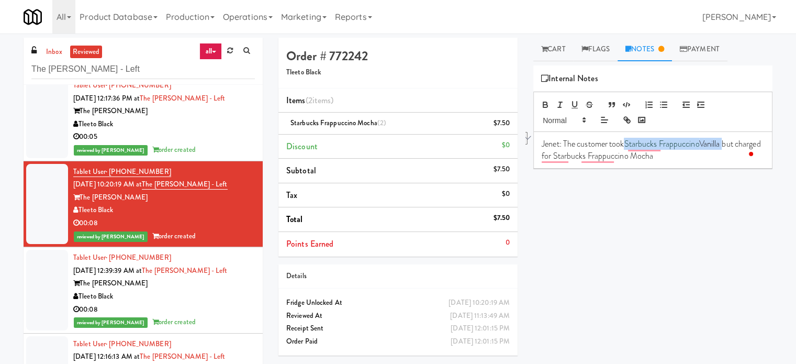
drag, startPoint x: 627, startPoint y: 142, endPoint x: 725, endPoint y: 141, distance: 97.4
click at [725, 141] on p "Jenet: The customer took Starbucks Frappuccino Vanilla but charged for Starbuck…" at bounding box center [653, 150] width 223 height 24
copy p "Starbucks Frappuccino Vanilla"
click at [222, 139] on div "00:05" at bounding box center [164, 136] width 182 height 13
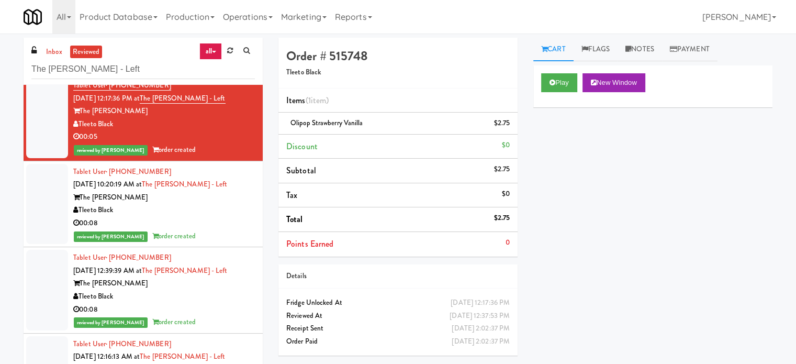
click at [230, 230] on div "reviewed by [PERSON_NAME] order created" at bounding box center [164, 236] width 182 height 13
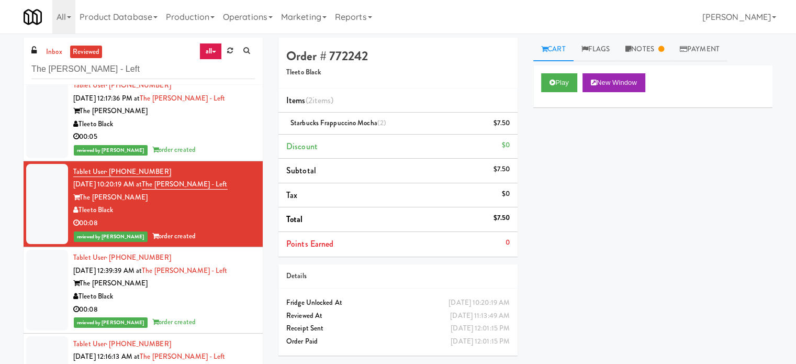
click at [217, 298] on div "Tleeto Black" at bounding box center [164, 296] width 182 height 13
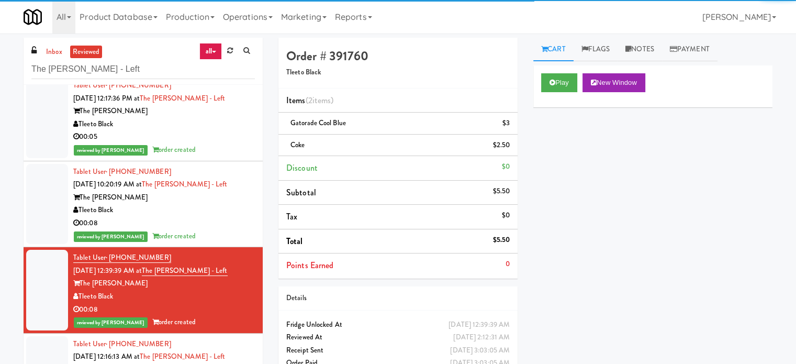
scroll to position [1047, 0]
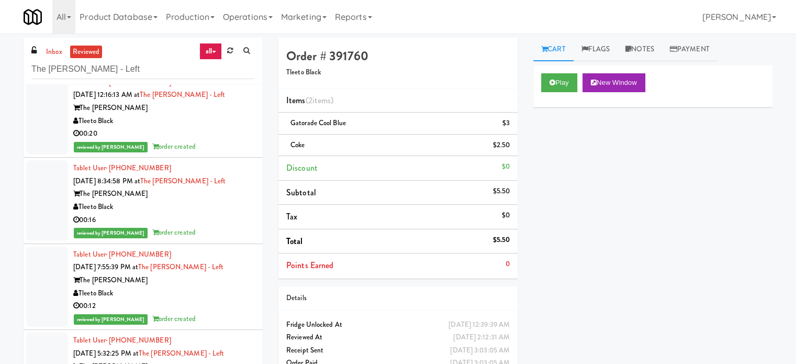
click at [213, 223] on div "00:16" at bounding box center [164, 220] width 182 height 13
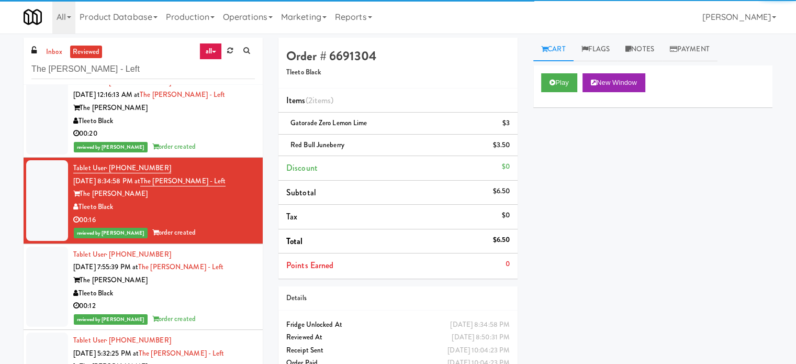
click at [224, 310] on div "00:12" at bounding box center [164, 306] width 182 height 13
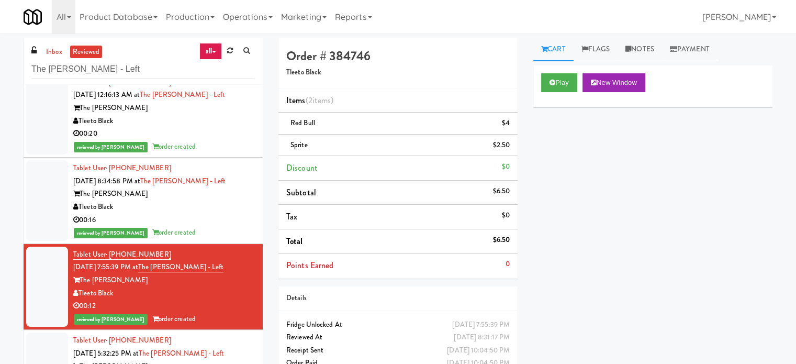
scroll to position [1309, 0]
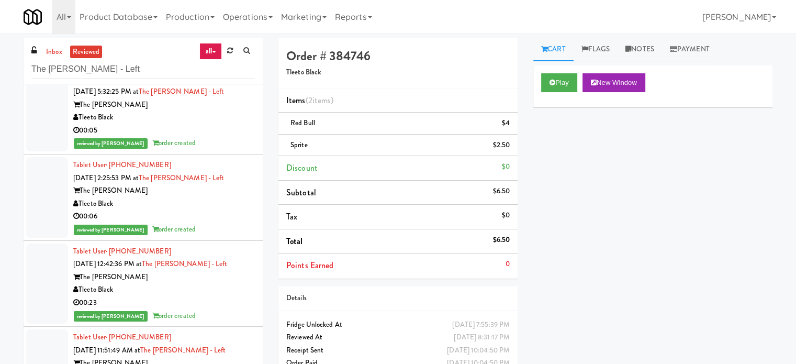
click at [227, 215] on div "00:06" at bounding box center [164, 216] width 182 height 13
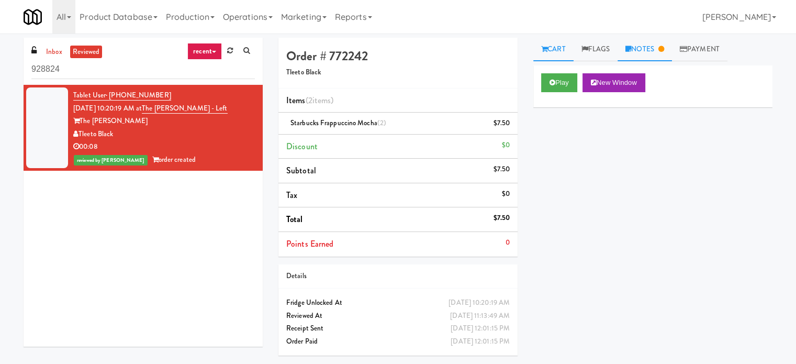
click at [655, 54] on link "Notes" at bounding box center [645, 50] width 54 height 24
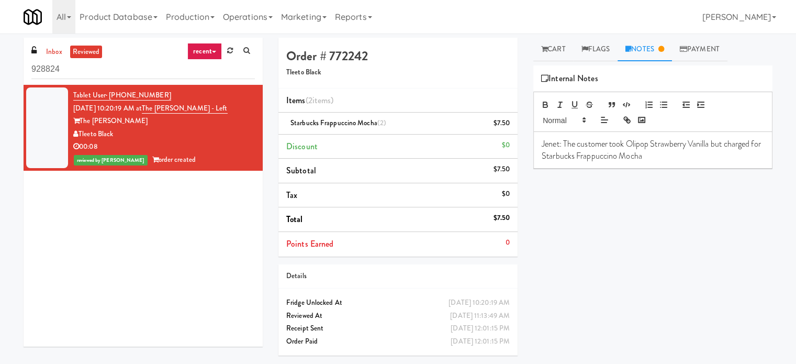
drag, startPoint x: 240, startPoint y: 106, endPoint x: 161, endPoint y: 110, distance: 79.2
click at [161, 110] on div "Tablet User · (401) 390-0676 [DATE] 10:20:19 AM at The [PERSON_NAME] - Left The…" at bounding box center [164, 127] width 182 height 77
copy link "The [PERSON_NAME] - Left"
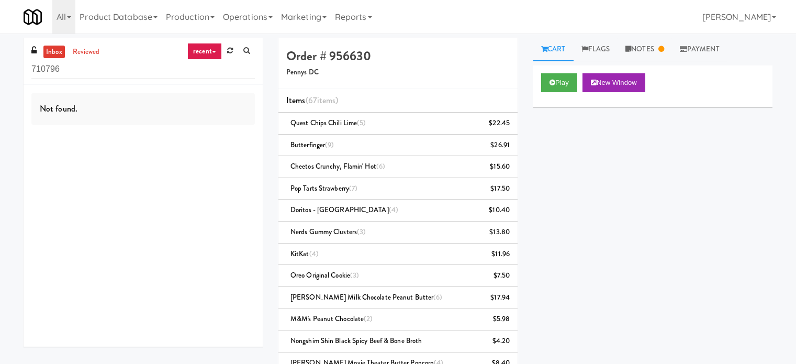
scroll to position [356, 0]
